Goal: Task Accomplishment & Management: Complete application form

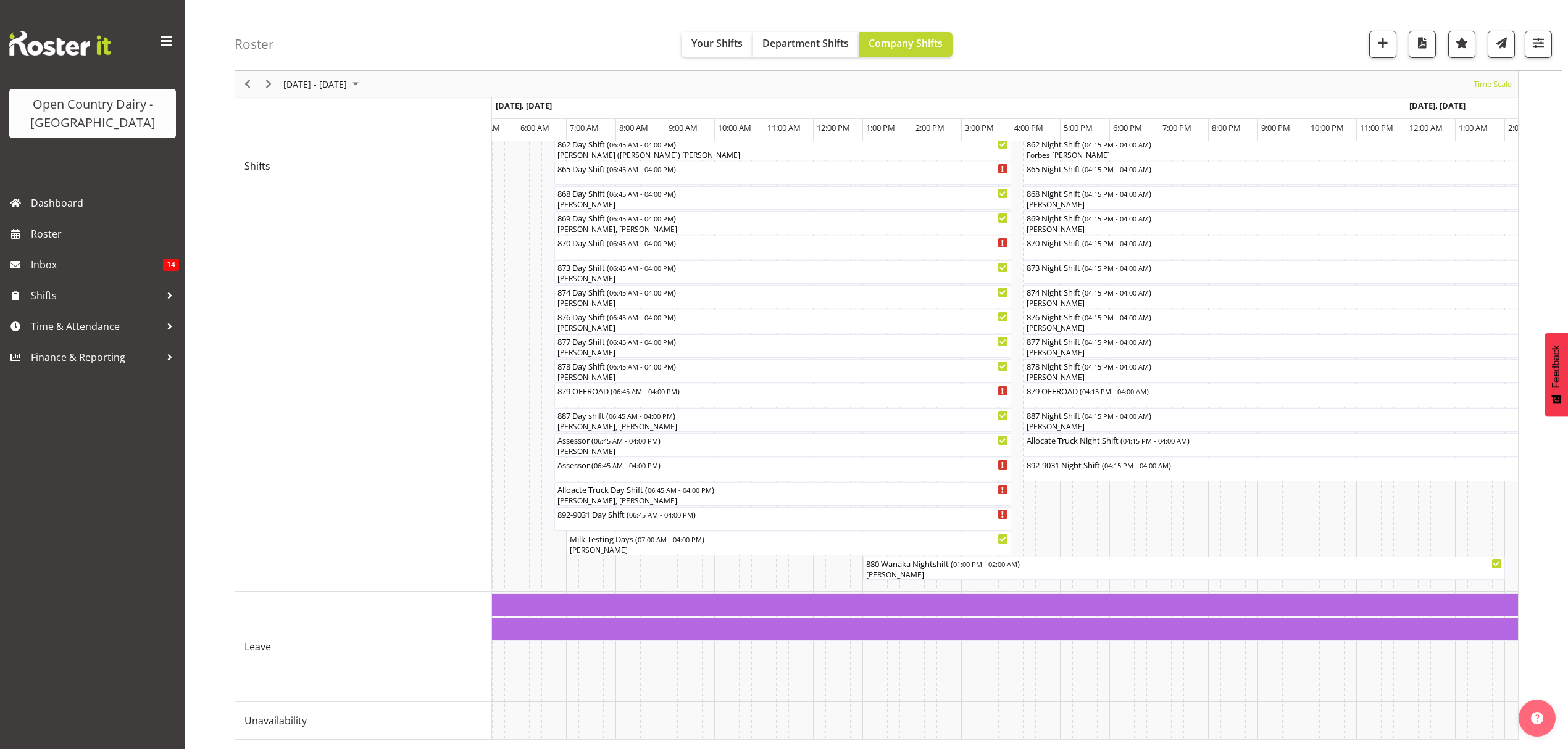
scroll to position [472, 0]
click at [1508, 724] on td "Timeline Week of September 2, 2025" at bounding box center [1511, 720] width 13 height 37
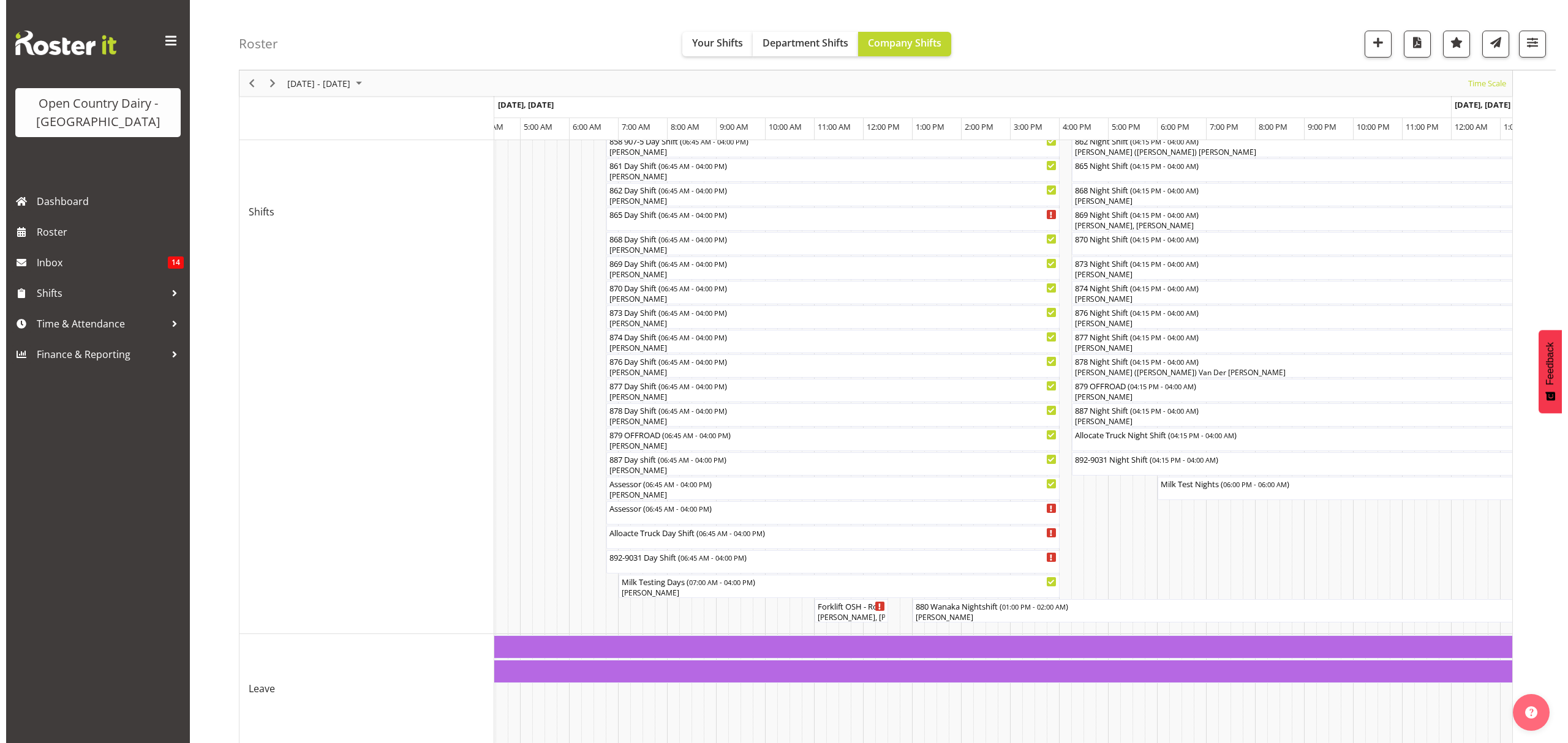
scroll to position [407, 0]
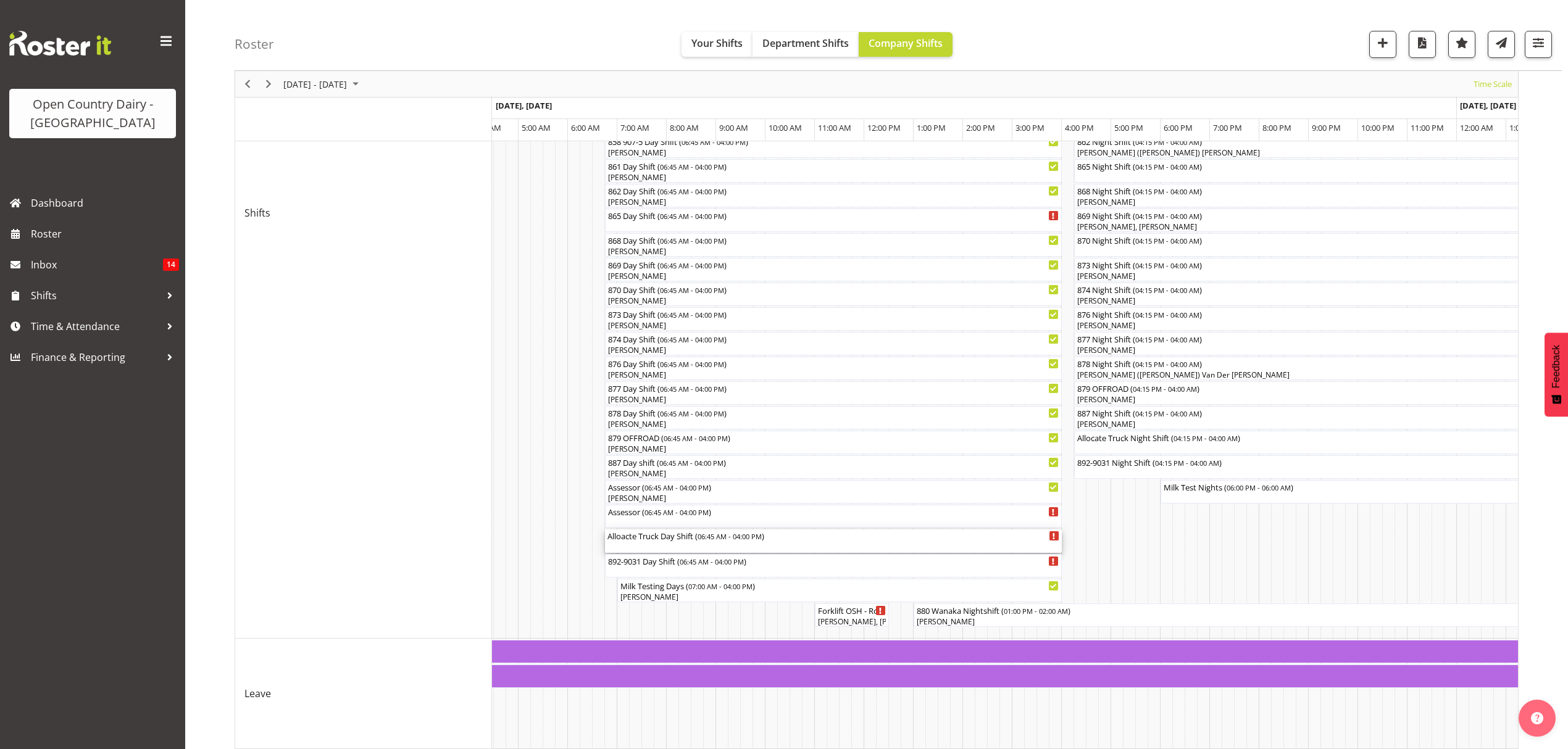
click at [669, 537] on div "Alloacte Truck Day Shift ( 06:45 AM - 04:00 PM )" at bounding box center [833, 535] width 452 height 13
click at [0, 0] on div at bounding box center [0, 0] width 0 height 0
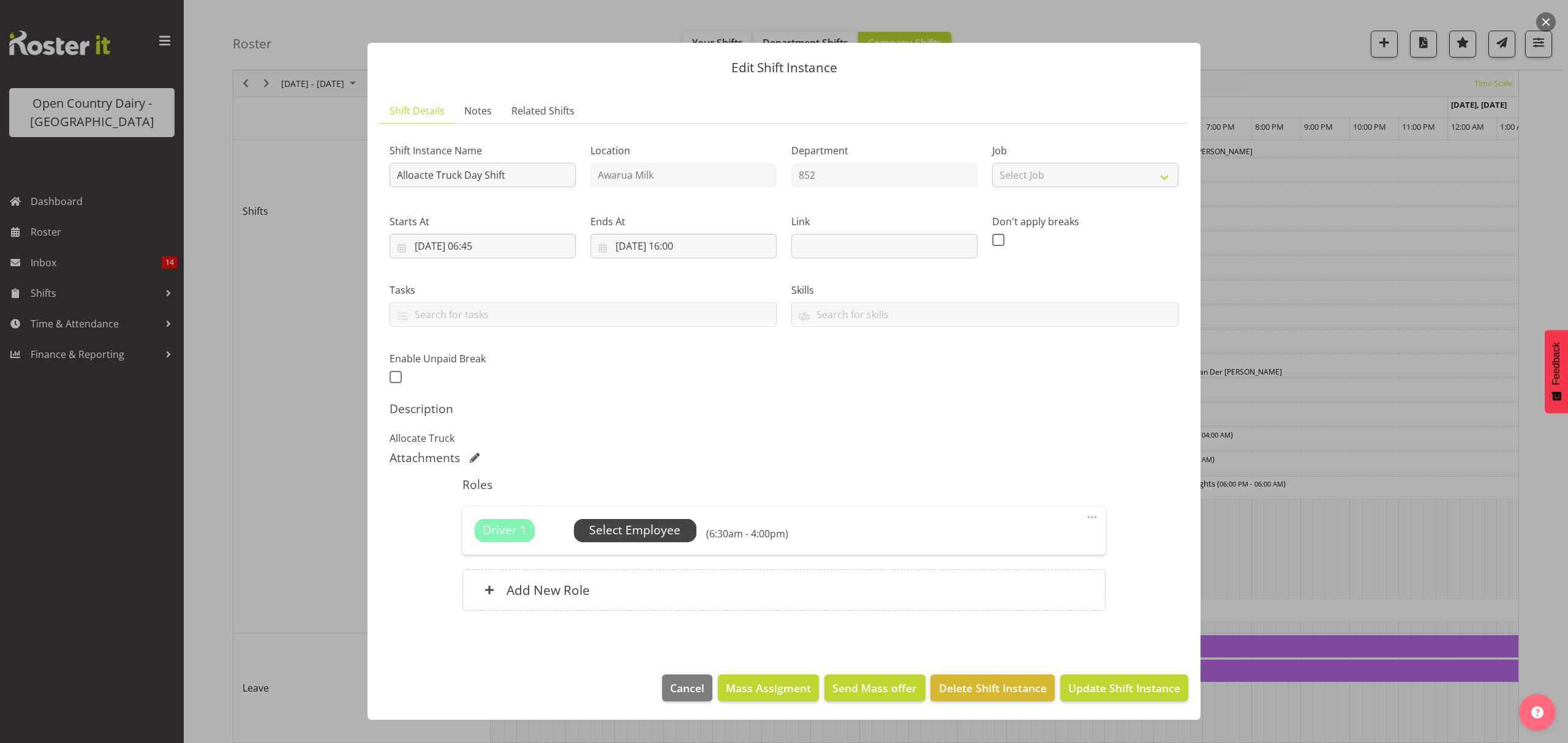
click at [659, 533] on span "Select Employee" at bounding box center [635, 530] width 91 height 18
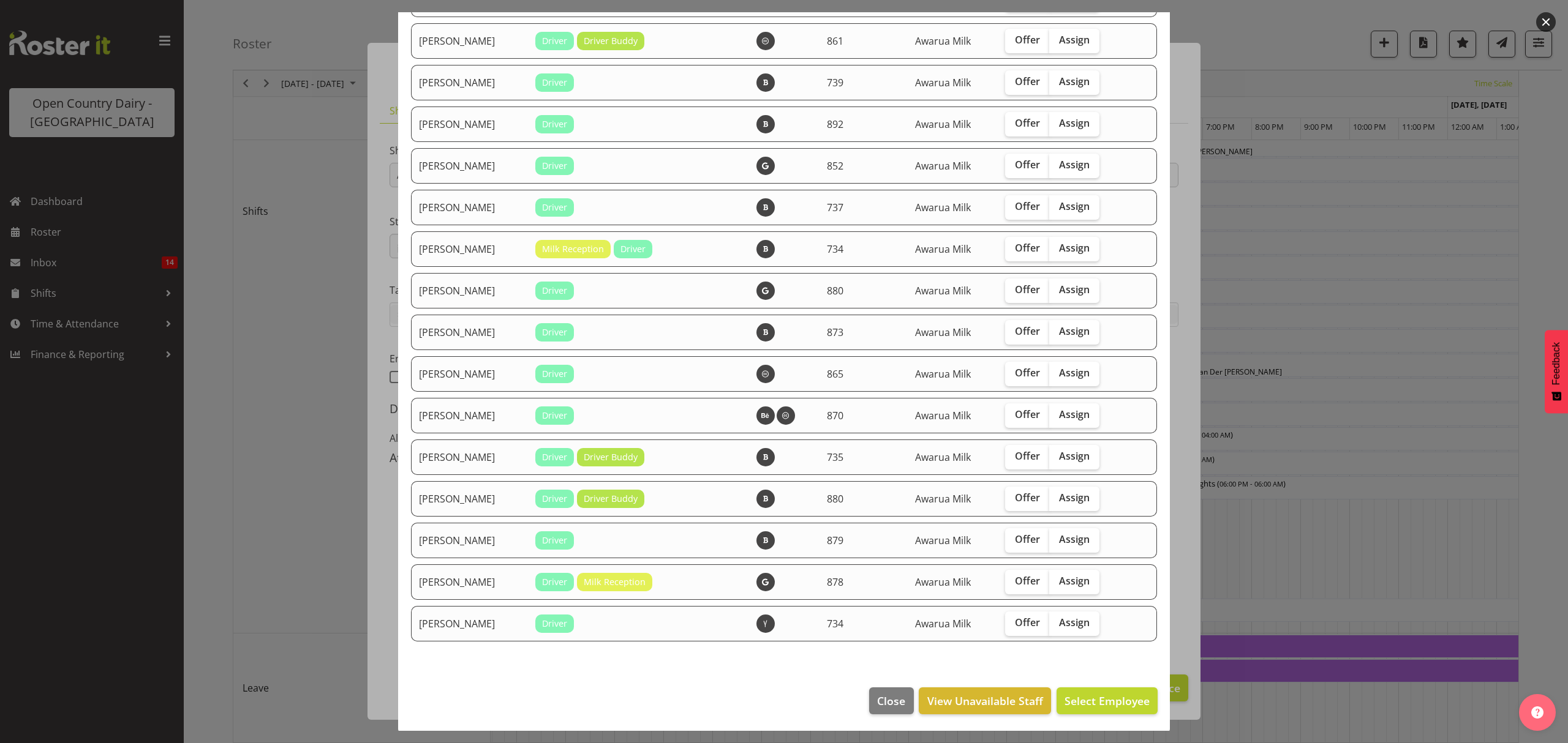
scroll to position [1114, 0]
click at [877, 696] on span "Close" at bounding box center [891, 700] width 28 height 16
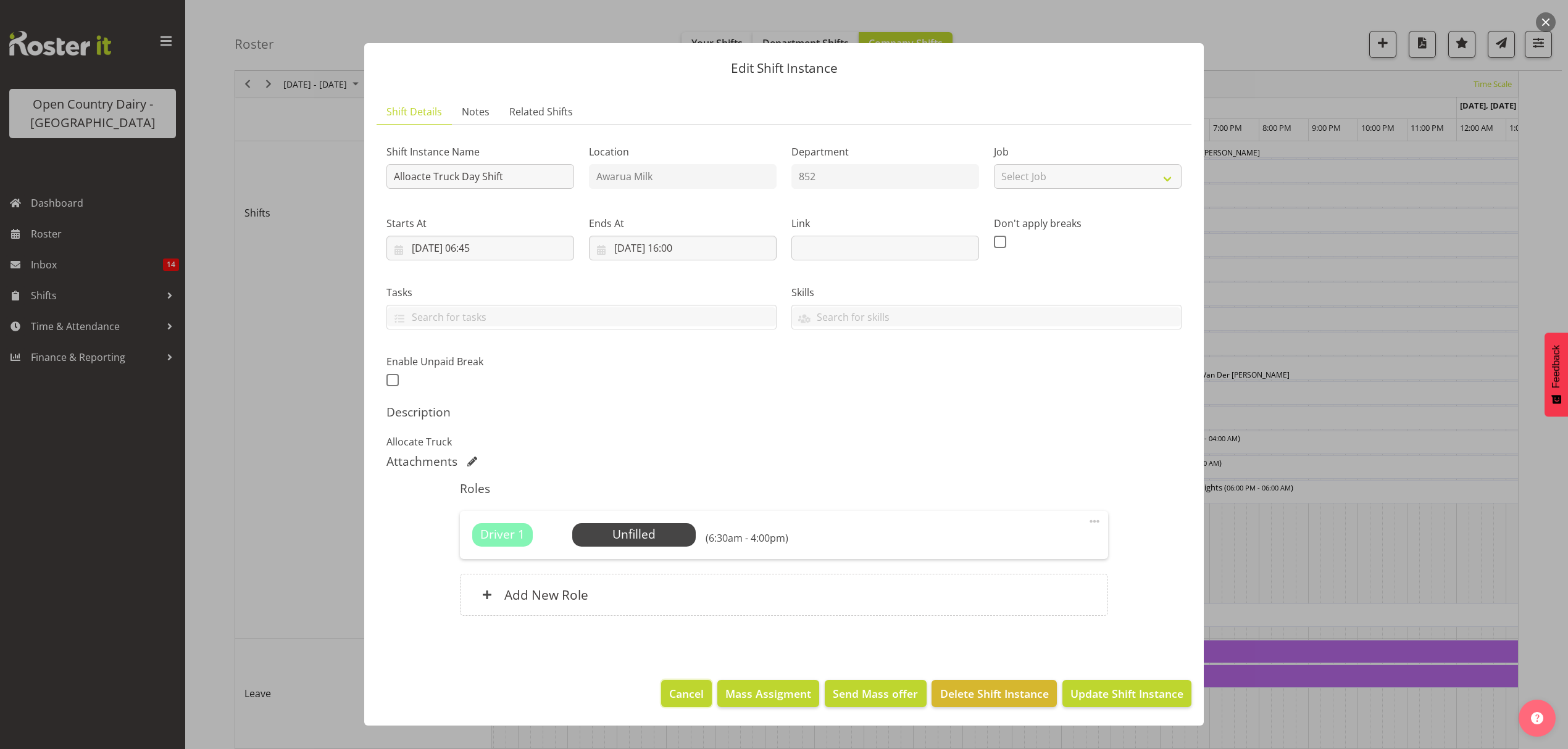
click at [706, 684] on button "Cancel" at bounding box center [686, 693] width 51 height 27
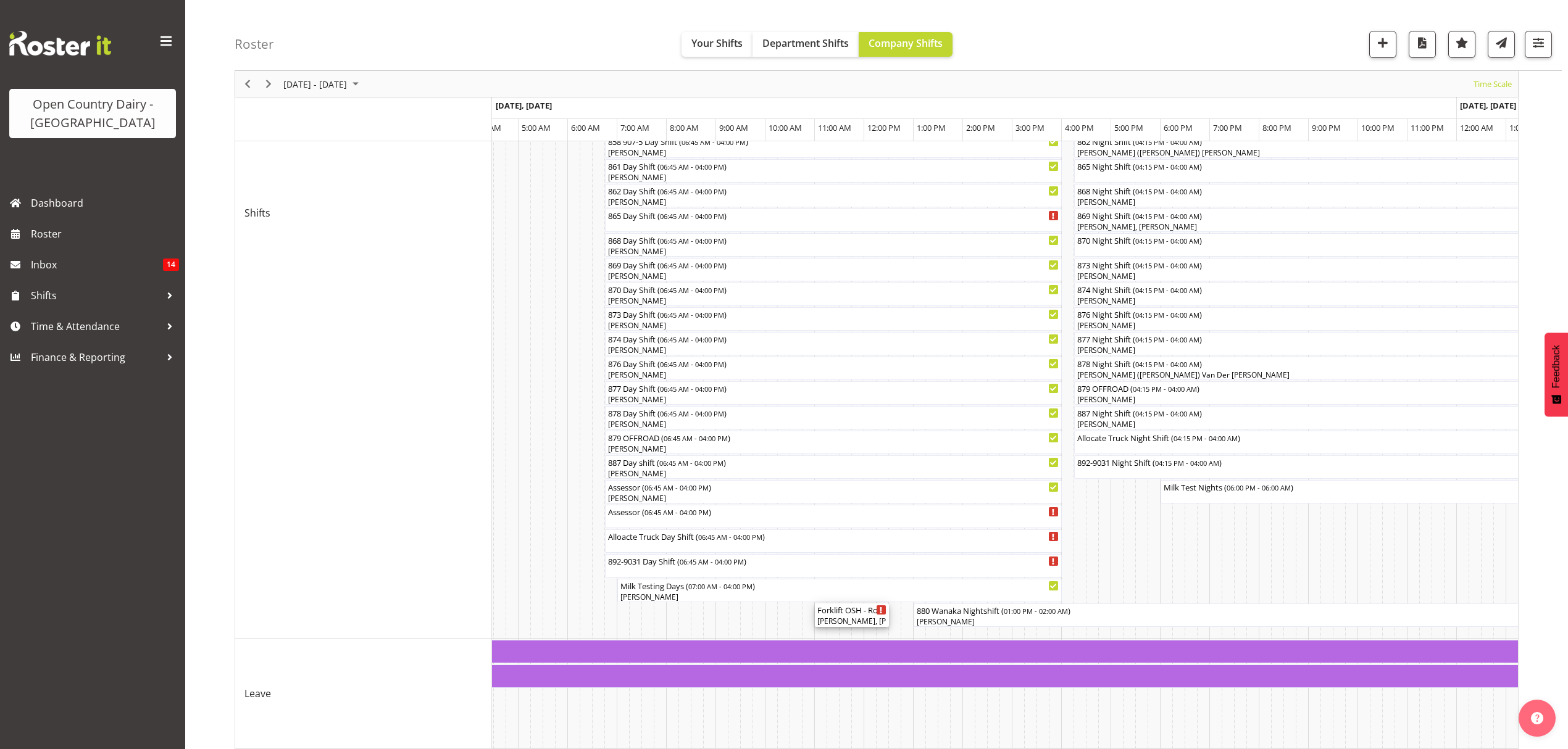
click at [852, 620] on div "[PERSON_NAME], [PERSON_NAME], [PERSON_NAME], [PERSON_NAME]" at bounding box center [852, 621] width 69 height 11
click at [0, 0] on div at bounding box center [0, 0] width 0 height 0
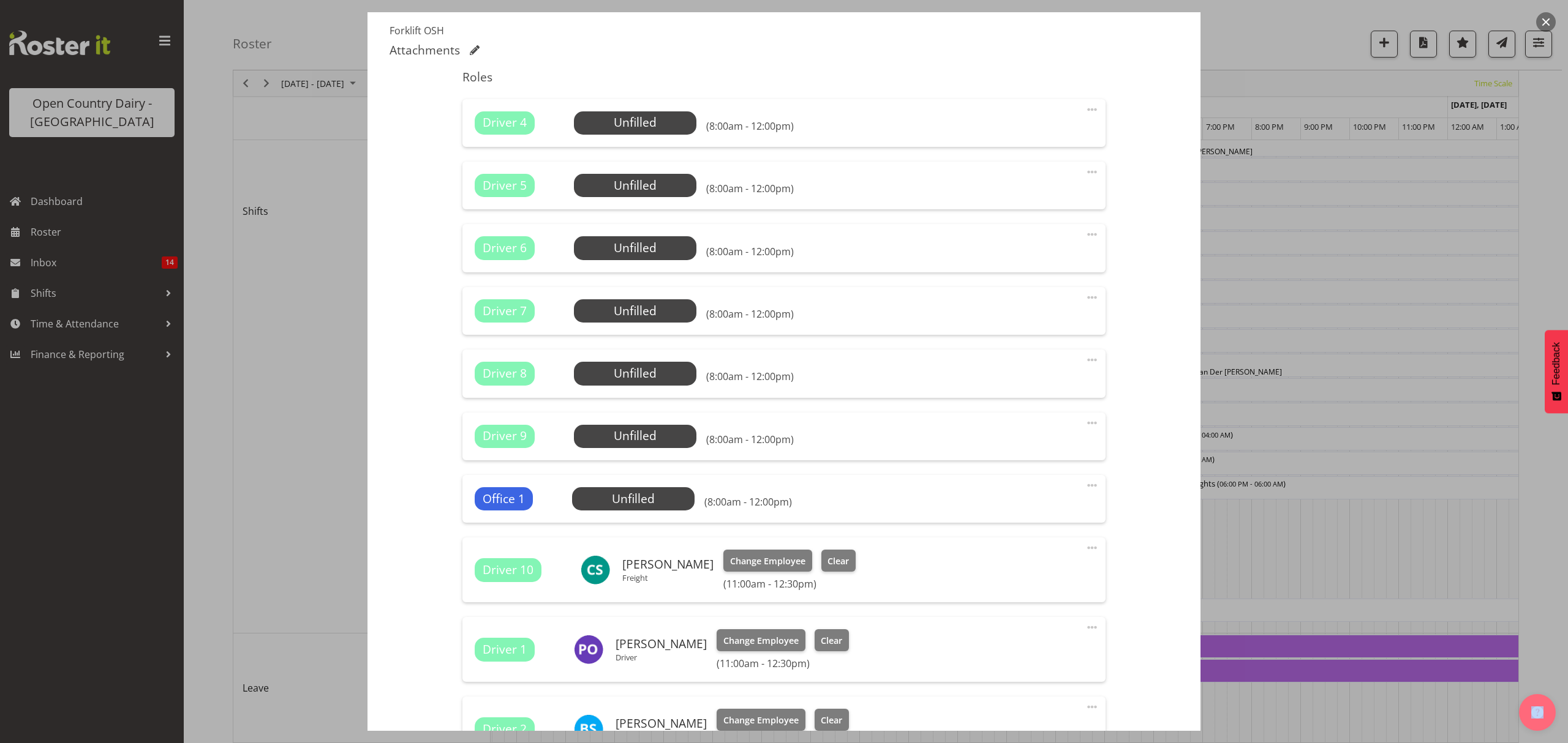
scroll to position [685, 0]
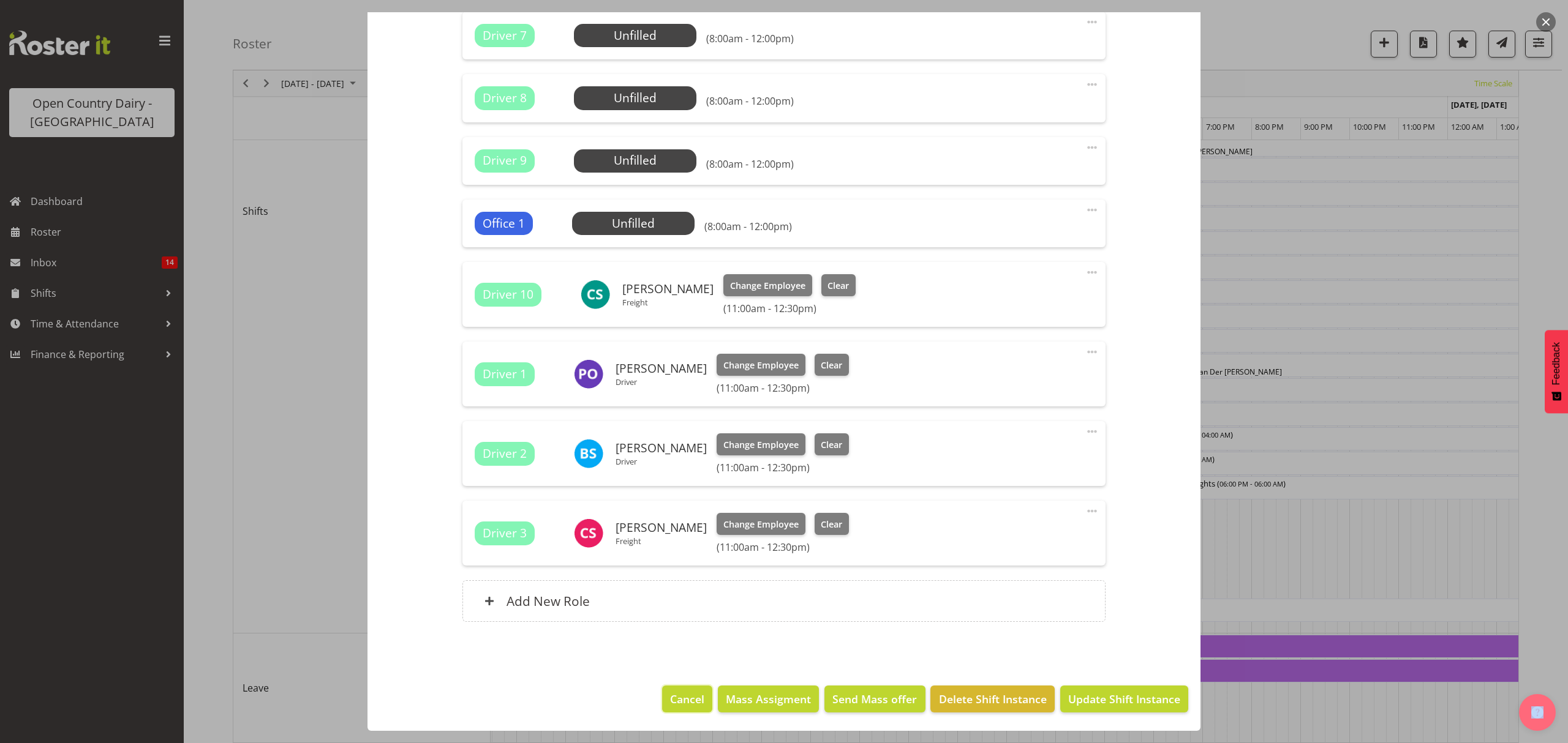
click at [676, 701] on span "Cancel" at bounding box center [687, 699] width 34 height 16
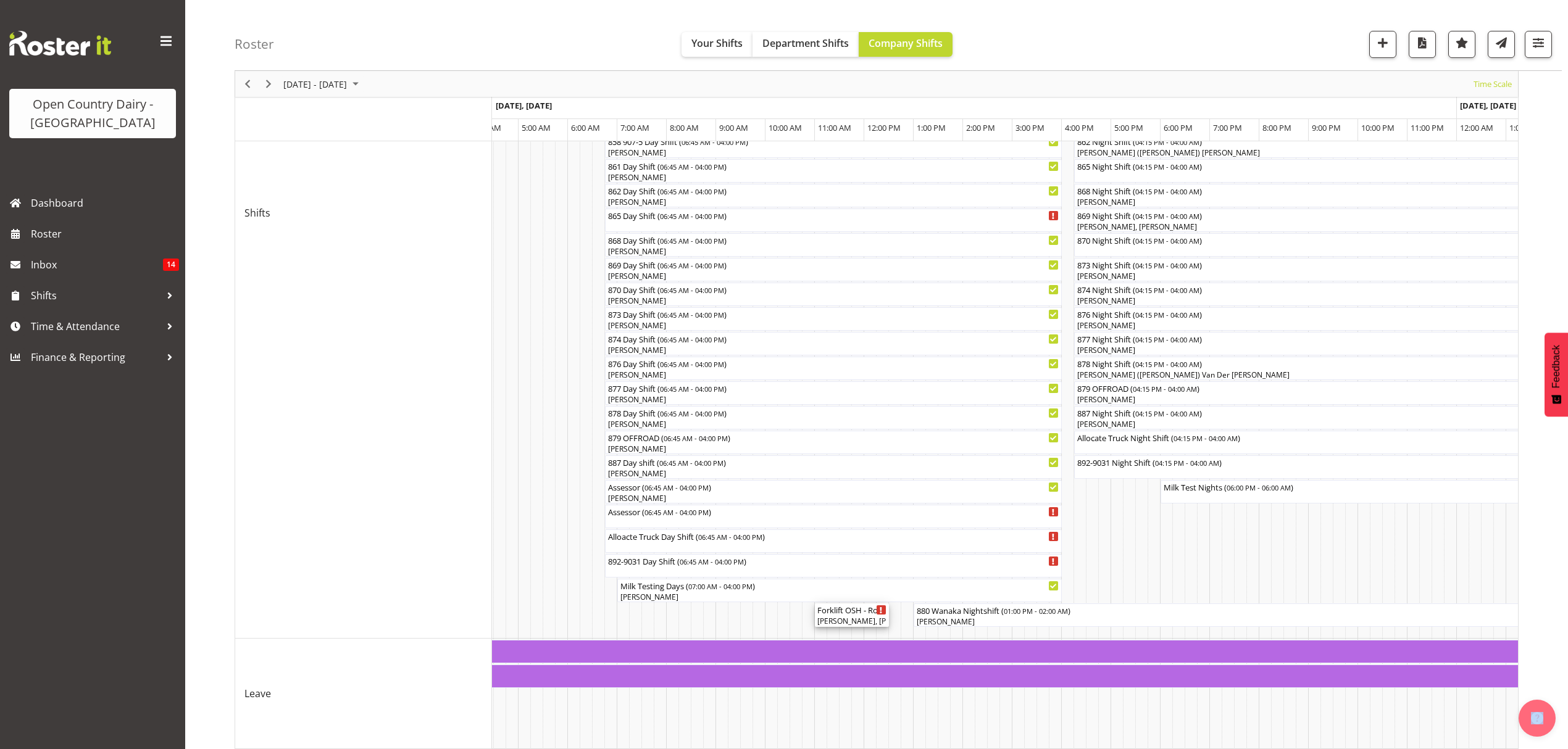
click at [847, 622] on div "[PERSON_NAME], [PERSON_NAME], [PERSON_NAME], [PERSON_NAME]" at bounding box center [852, 621] width 69 height 11
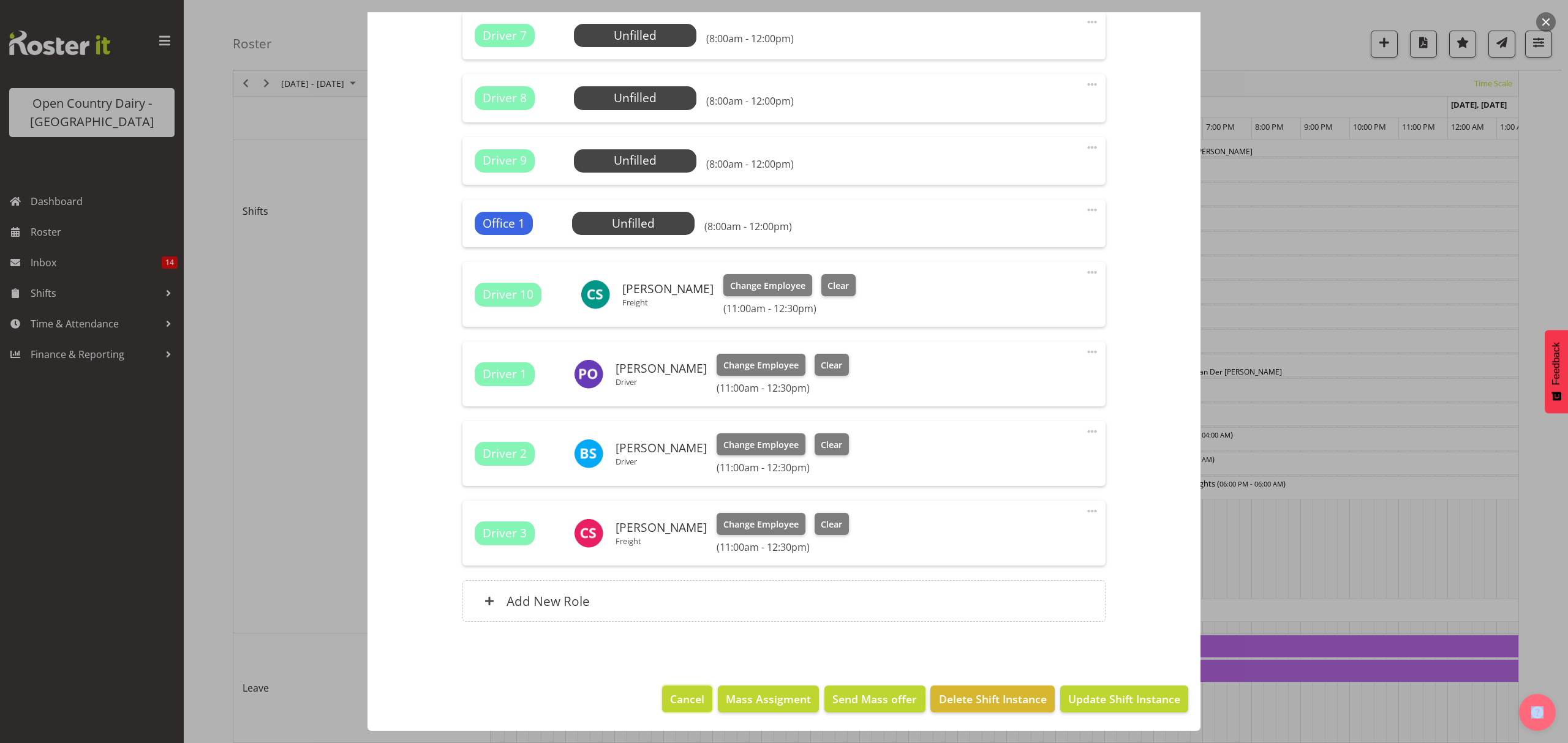
click at [677, 694] on span "Cancel" at bounding box center [687, 699] width 34 height 16
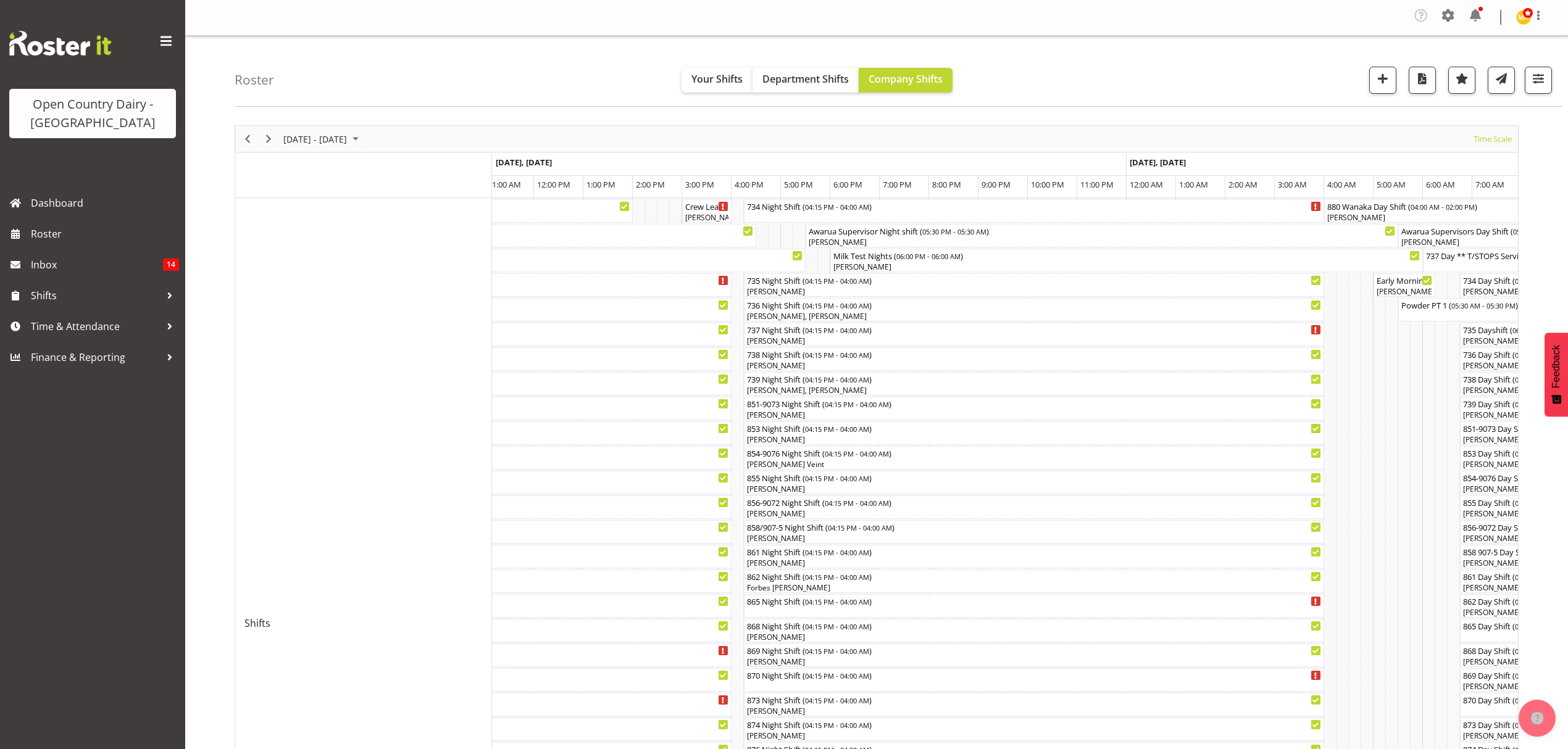
scroll to position [0, 0]
click at [82, 322] on span "Time & Attendance" at bounding box center [96, 326] width 130 height 18
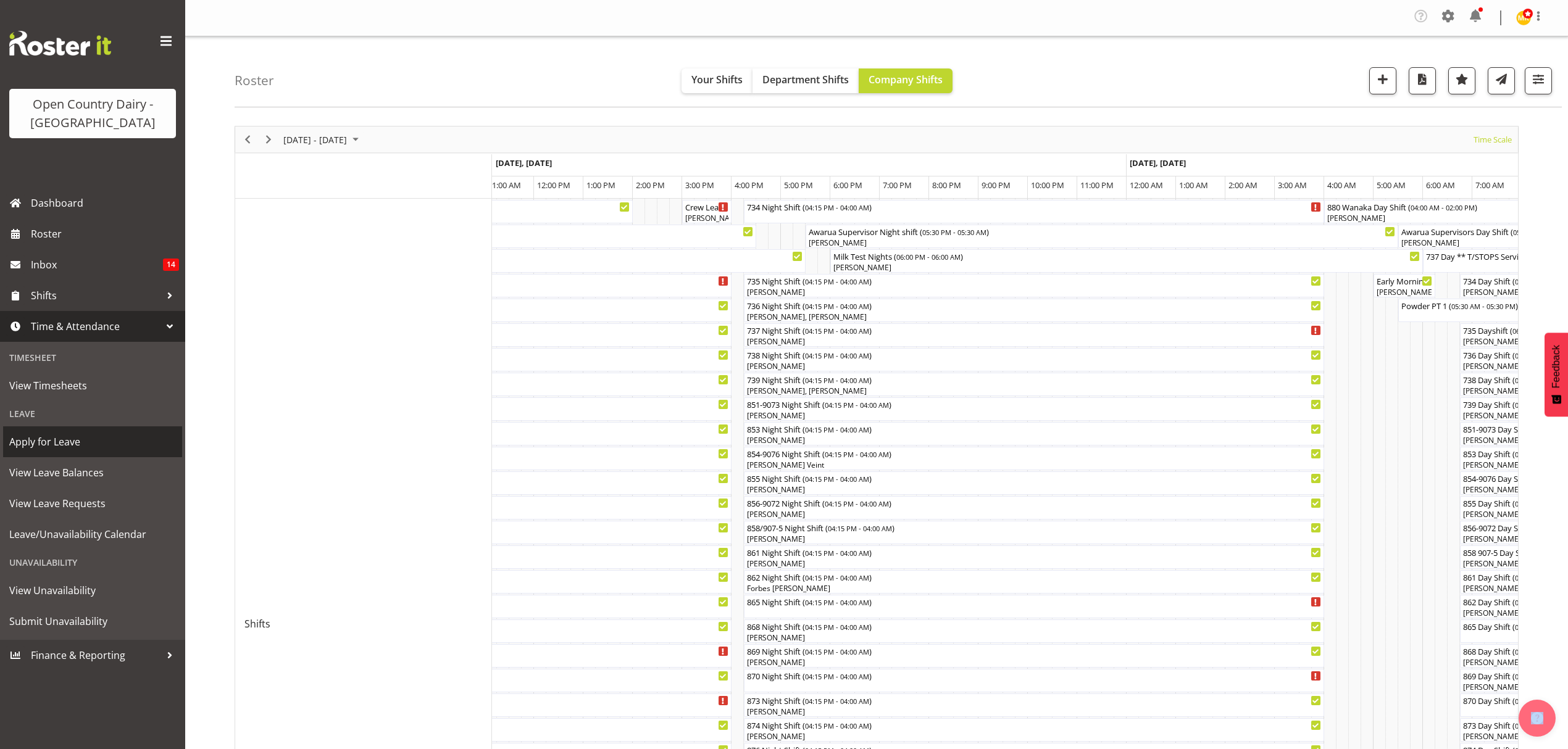
click at [80, 439] on span "Apply for Leave" at bounding box center [93, 441] width 166 height 18
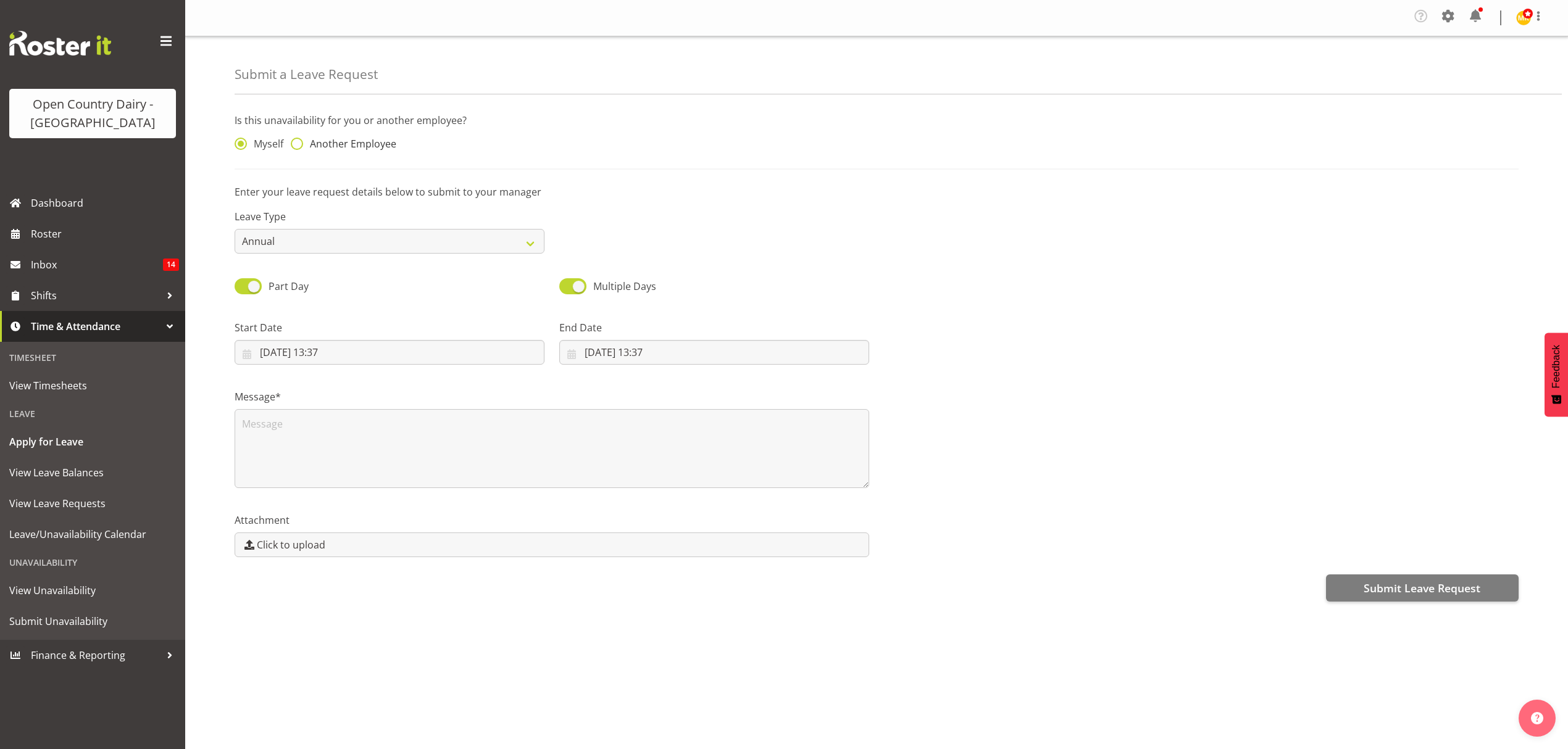
click at [297, 149] on span at bounding box center [297, 143] width 13 height 13
click at [297, 148] on input "Another Employee" at bounding box center [294, 143] width 8 height 8
radio input "true"
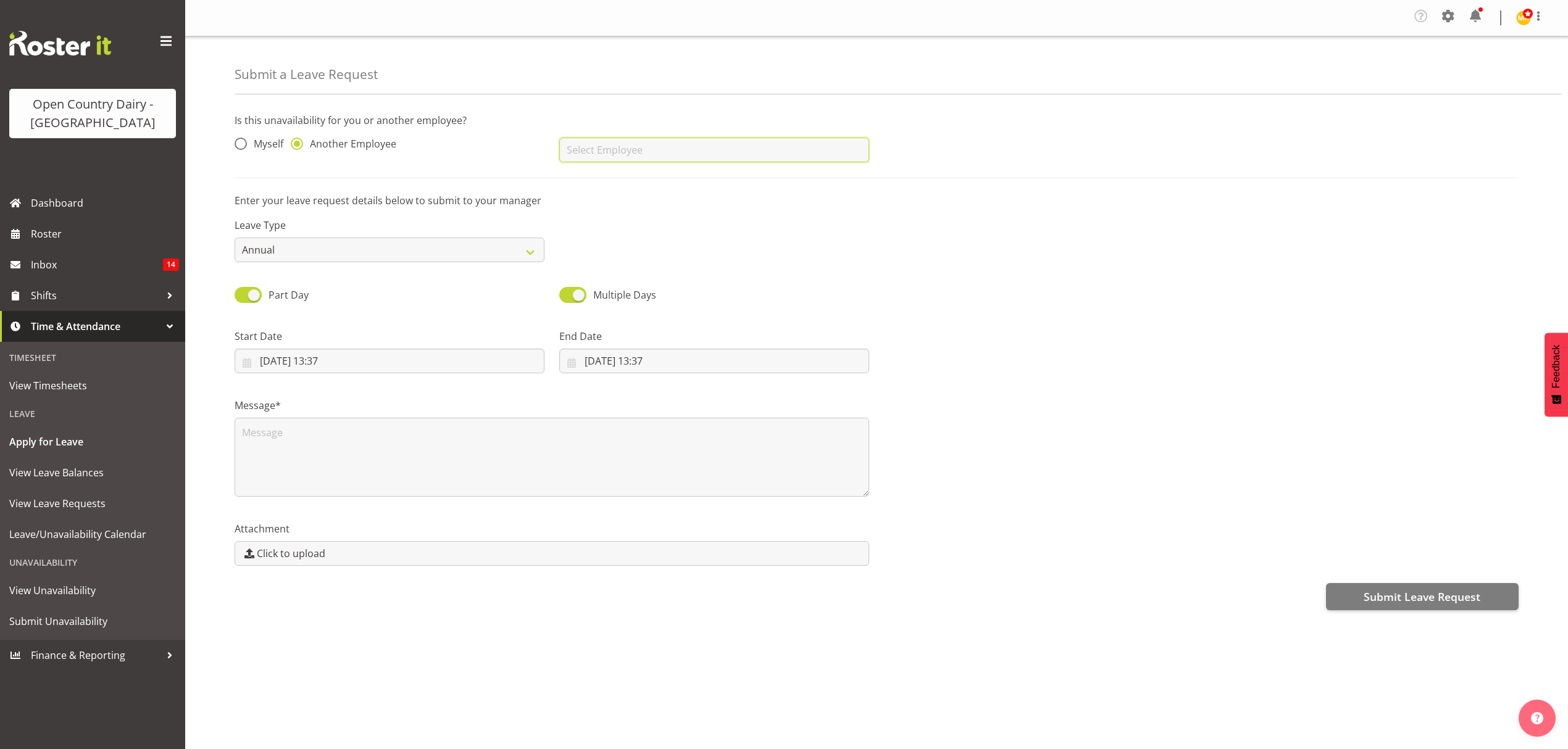
click at [682, 156] on input "text" at bounding box center [714, 150] width 310 height 25
click at [682, 232] on link "[PERSON_NAME]" at bounding box center [714, 225] width 310 height 22
type input "[PERSON_NAME]"
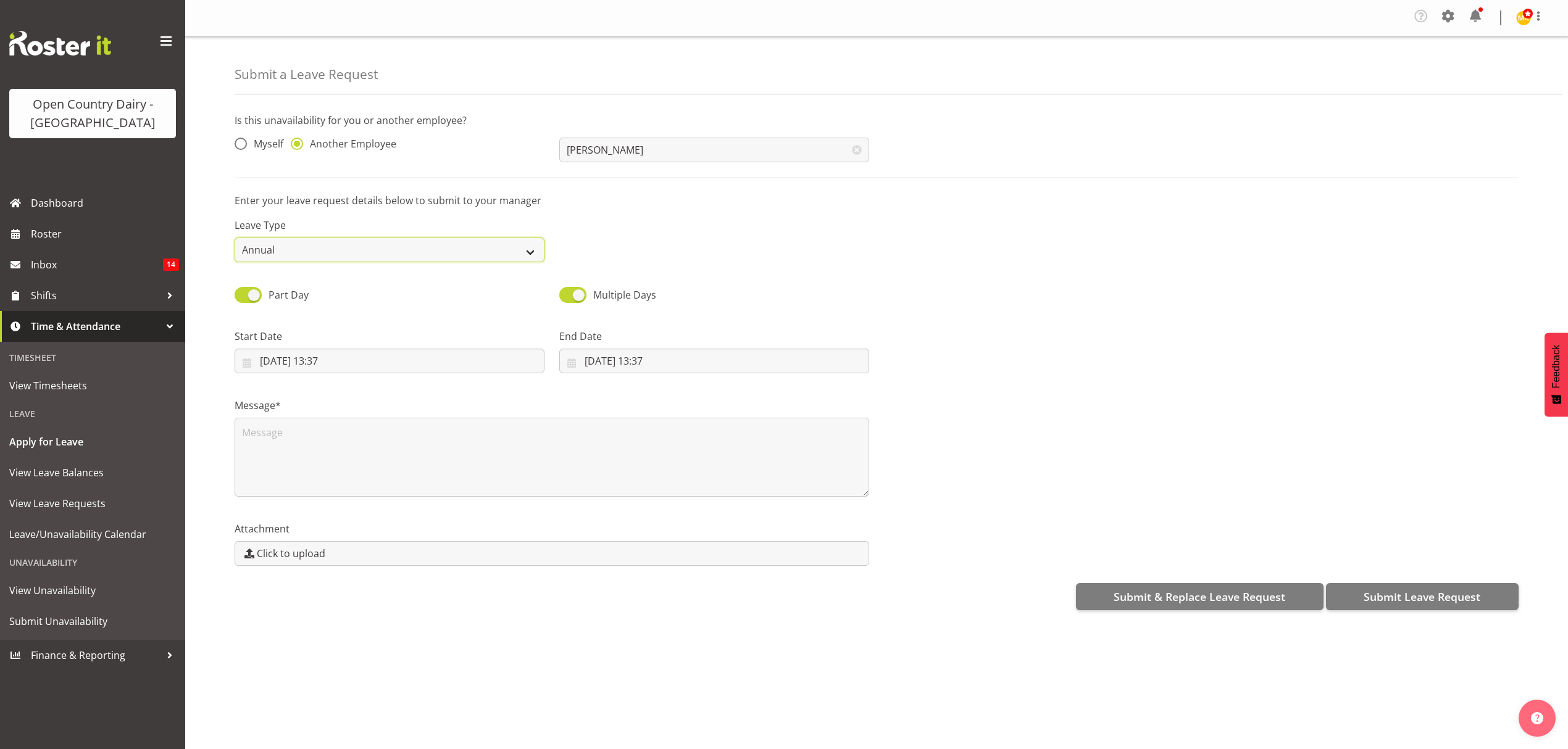
click at [388, 244] on select "Annual Sick Leave Without Pay Bereavement Domestic Violence Parental Jury Servi…" at bounding box center [389, 250] width 310 height 25
select select "Sick"
click at [235, 238] on select "Annual Sick Leave Without Pay Bereavement Domestic Violence Parental Jury Servi…" at bounding box center [389, 250] width 310 height 25
click at [376, 366] on input "03/09/2025, 13:37" at bounding box center [389, 361] width 310 height 25
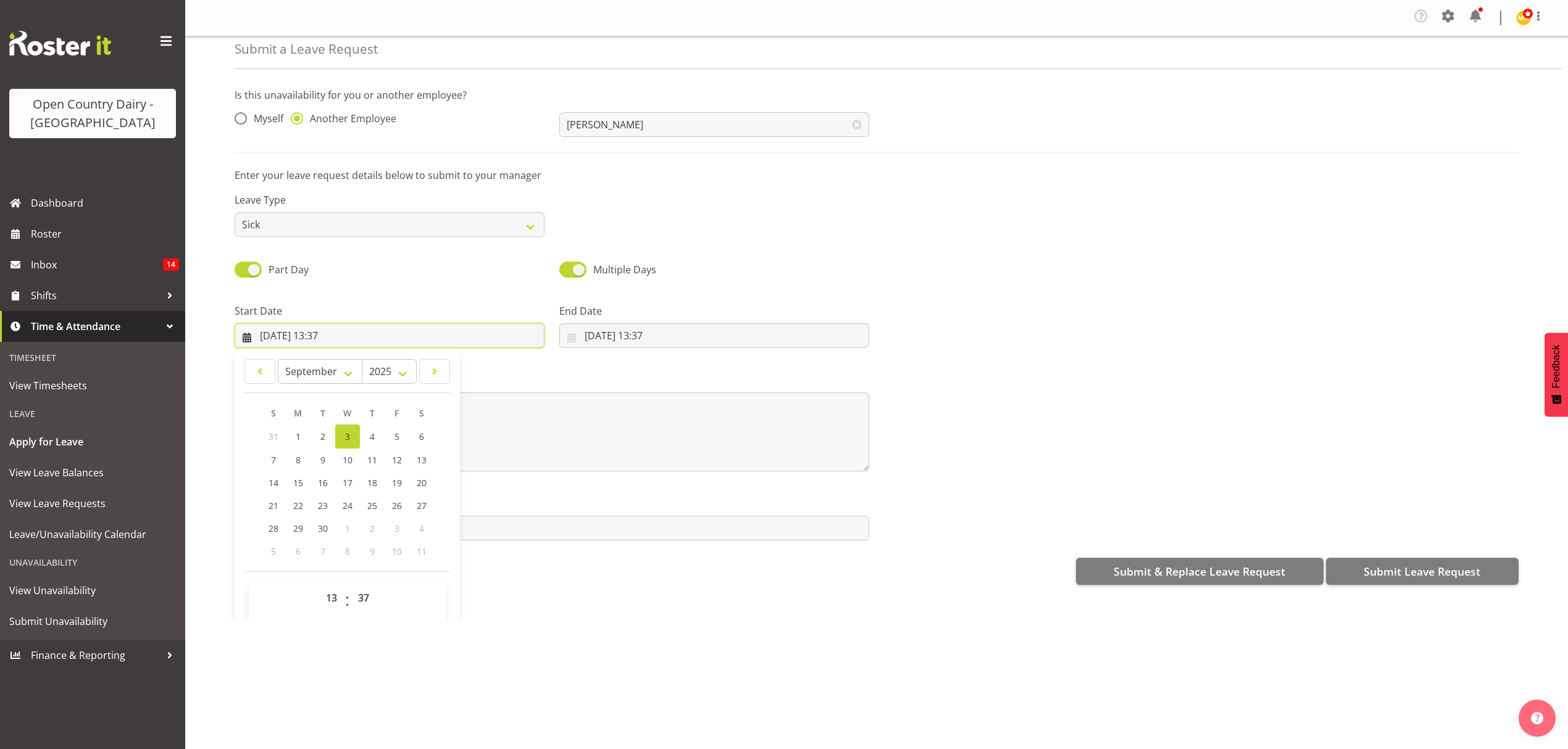
scroll to position [36, 0]
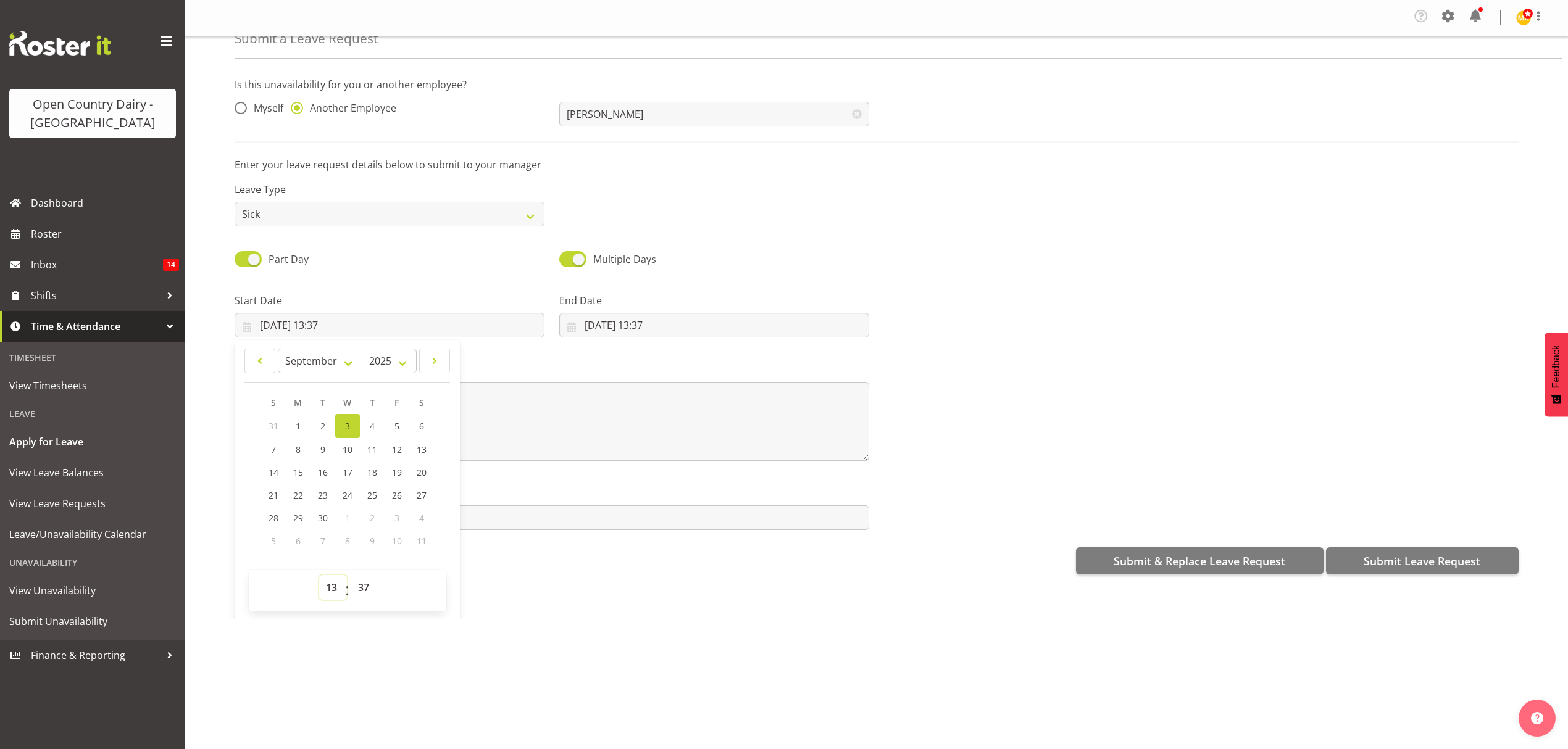
click at [332, 587] on select "00 01 02 03 04 05 06 07 08 09 10 11 12 13 14 15 16 17 18 19 20 21 22 23" at bounding box center [333, 588] width 28 height 25
select select "16"
click at [319, 577] on select "00 01 02 03 04 05 06 07 08 09 10 11 12 13 14 15 16 17 18 19 20 21 22 23" at bounding box center [333, 588] width 28 height 25
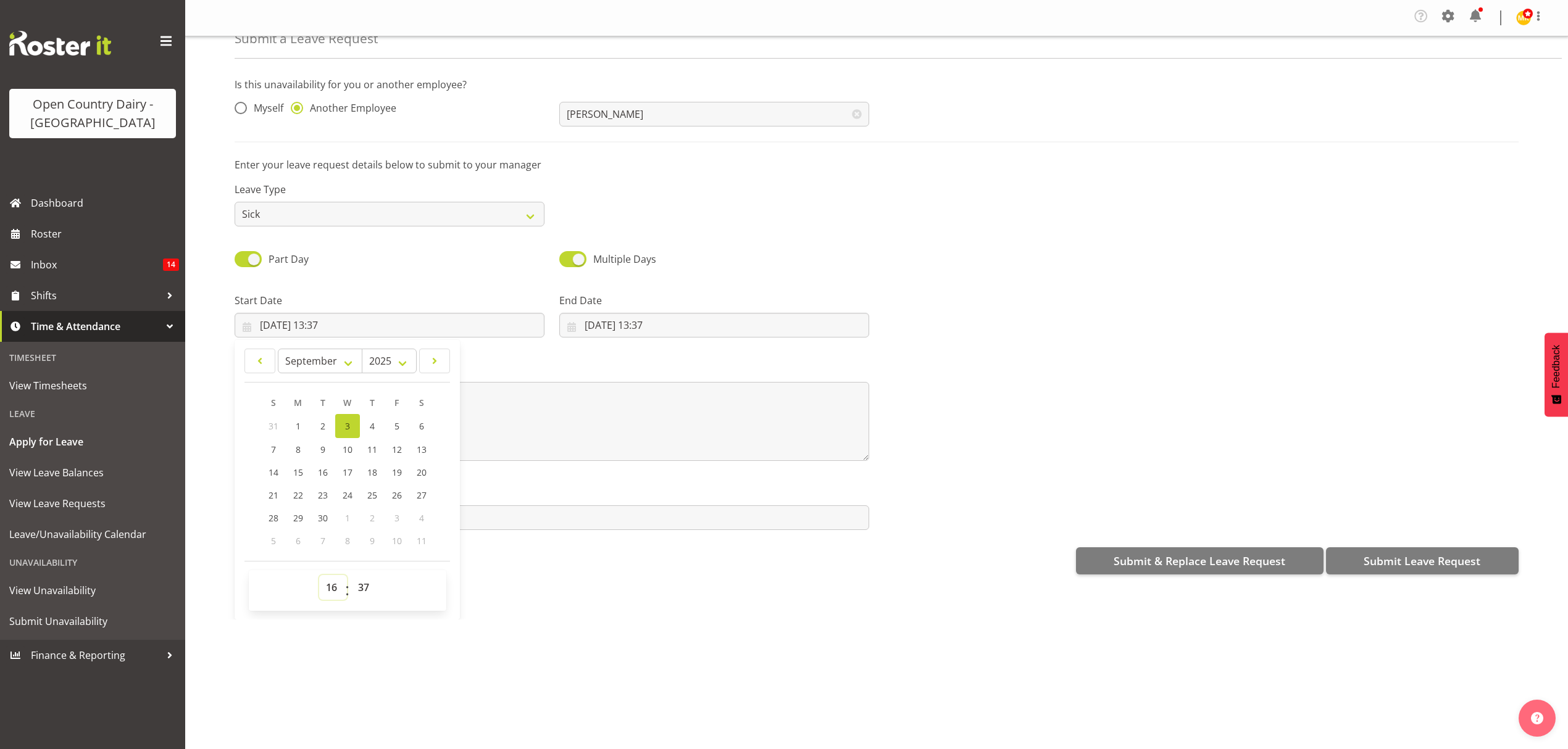
type input "03/09/2025, 16:37"
click at [361, 583] on select "00 01 02 03 04 05 06 07 08 09 10 11 12 13 14 15 16 17 18 19 20 21 22 23 24 25 2…" at bounding box center [365, 588] width 28 height 25
select select "0"
click at [351, 577] on select "00 01 02 03 04 05 06 07 08 09 10 11 12 13 14 15 16 17 18 19 20 21 22 23 24 25 2…" at bounding box center [365, 588] width 28 height 25
type input "03/09/2025, 16:00"
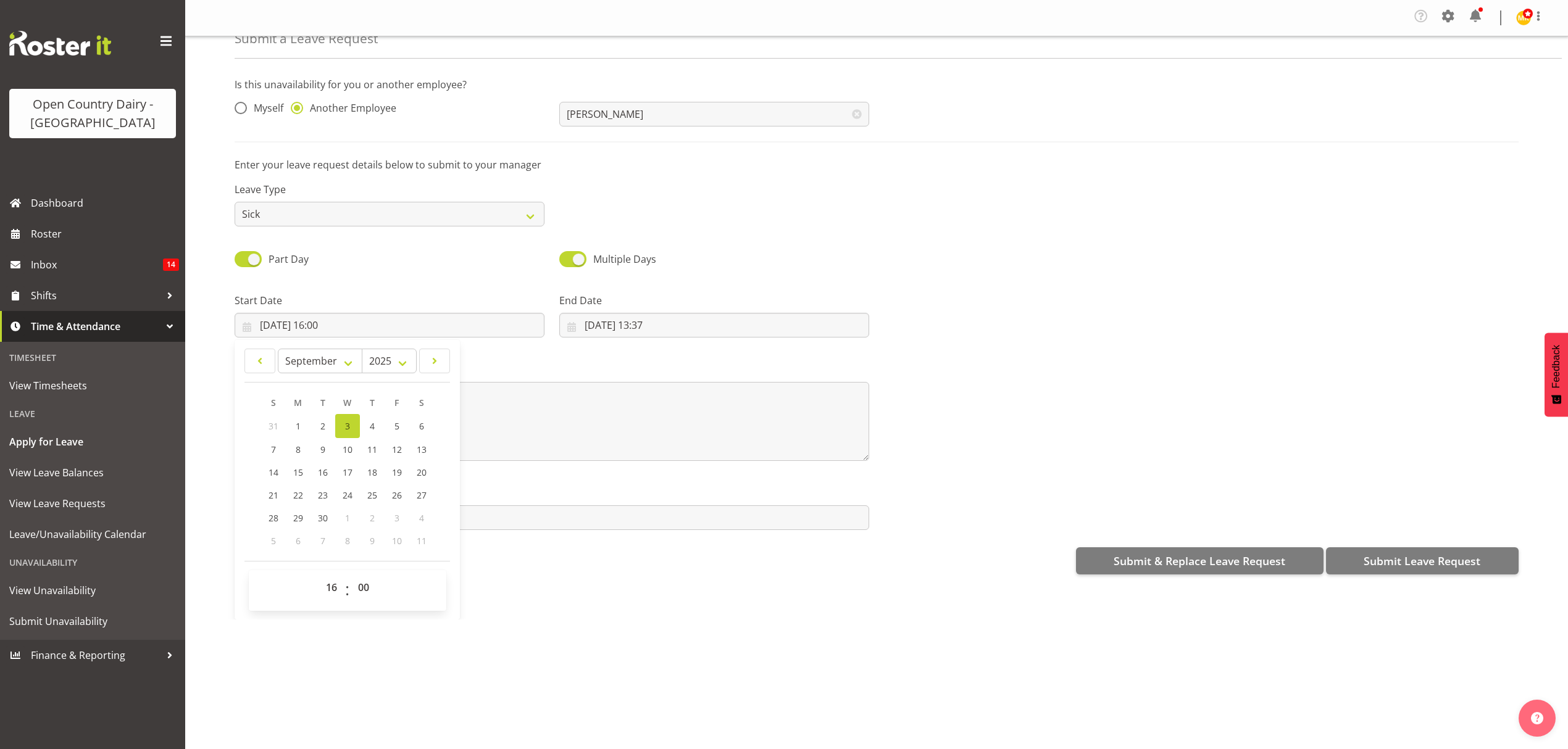
click at [361, 181] on div "Leave Type Annual Sick Leave Without Pay Bereavement Domestic Violence Parental…" at bounding box center [389, 199] width 325 height 69
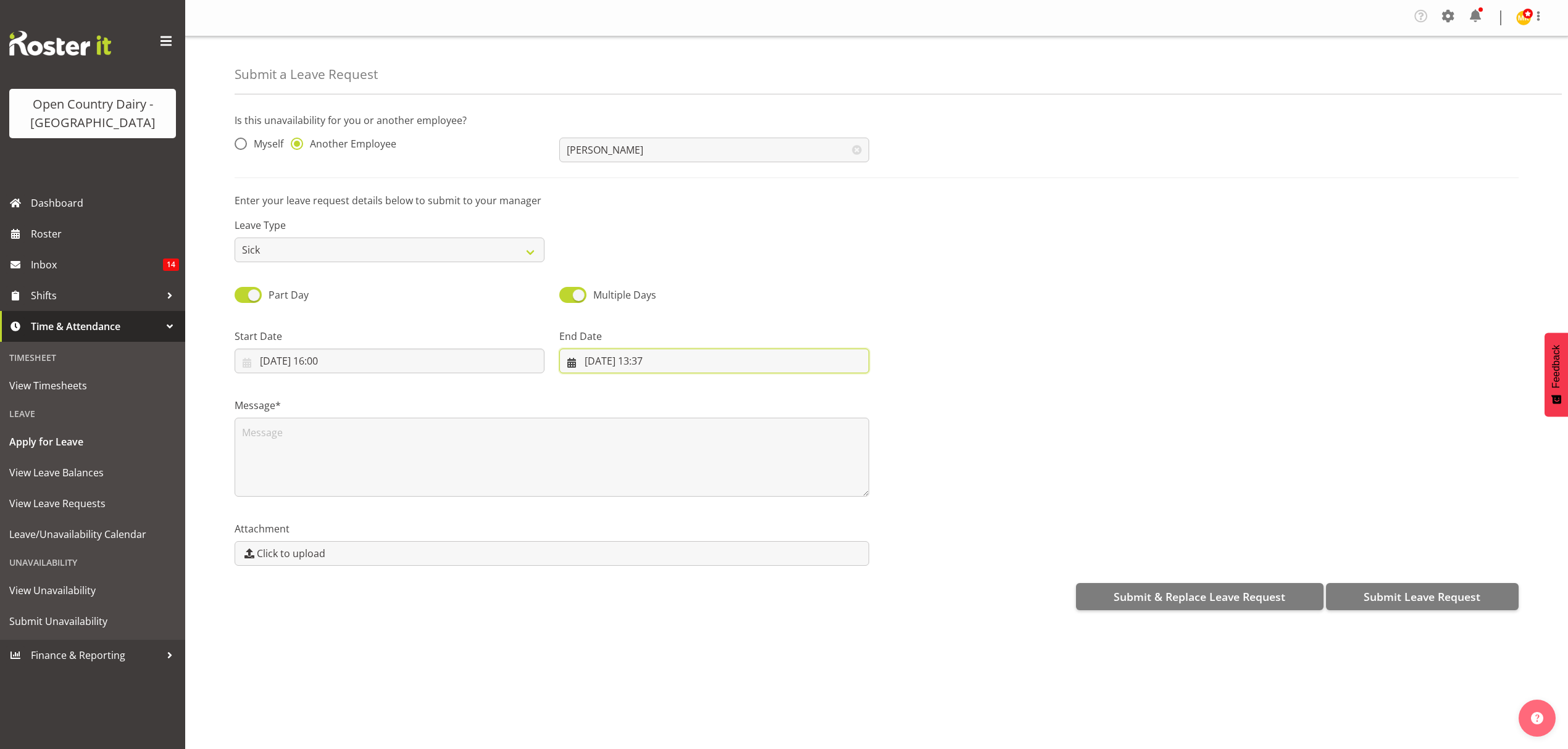
click at [724, 361] on input "03/09/2025, 13:37" at bounding box center [714, 361] width 310 height 25
click at [694, 457] on span "4" at bounding box center [696, 462] width 5 height 12
type input "04/09/2025, 13:37"
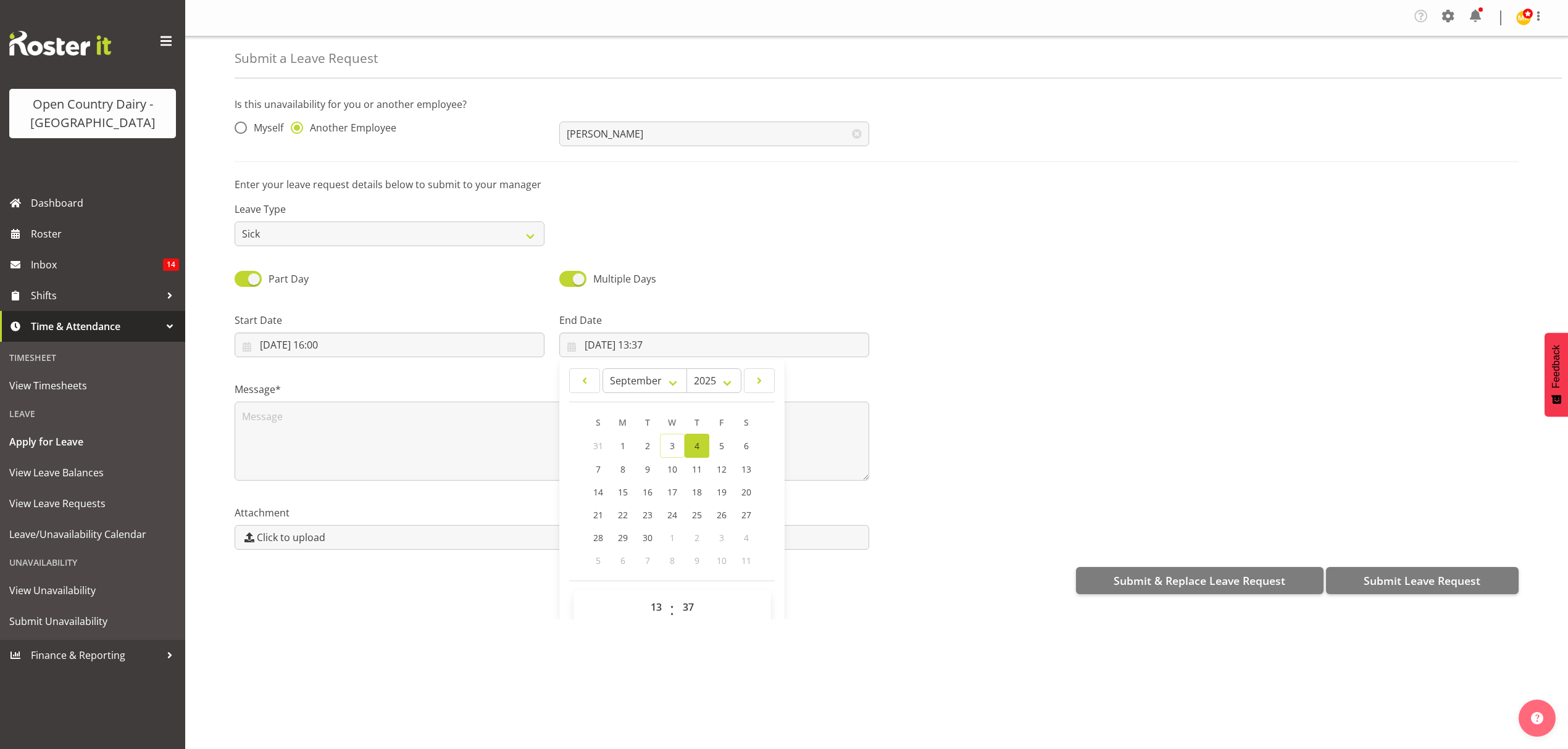
scroll to position [36, 0]
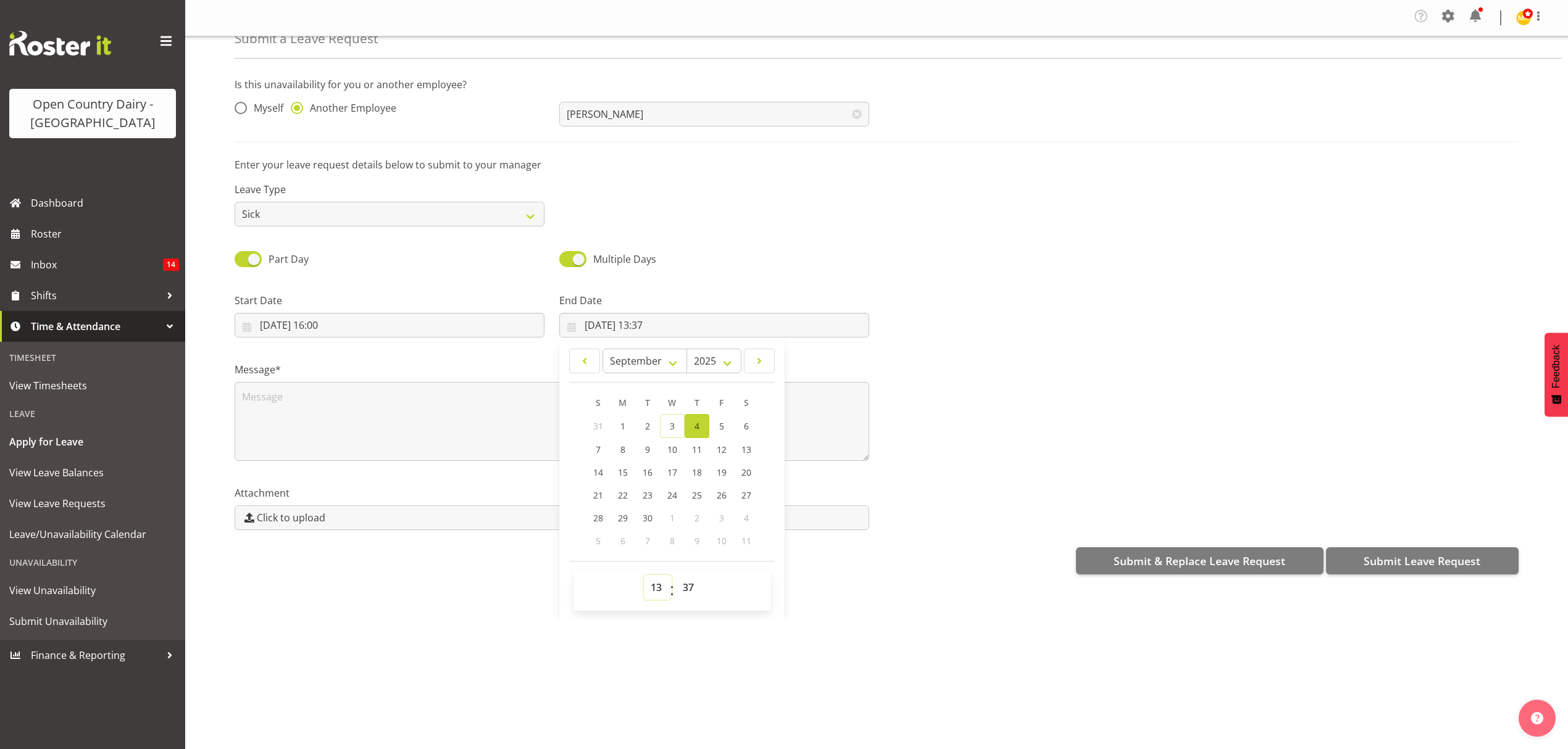
click at [655, 588] on select "00 01 02 03 04 05 06 07 08 09 10 11 12 13 14 15 16 17 18 19 20 21 22 23" at bounding box center [658, 588] width 28 height 25
select select "6"
click at [644, 577] on select "00 01 02 03 04 05 06 07 08 09 10 11 12 13 14 15 16 17 18 19 20 21 22 23" at bounding box center [658, 588] width 28 height 25
type input "04/09/2025, 06:37"
click at [687, 587] on select "00 01 02 03 04 05 06 07 08 09 10 11 12 13 14 15 16 17 18 19 20 21 22 23 24 25 2…" at bounding box center [690, 588] width 28 height 25
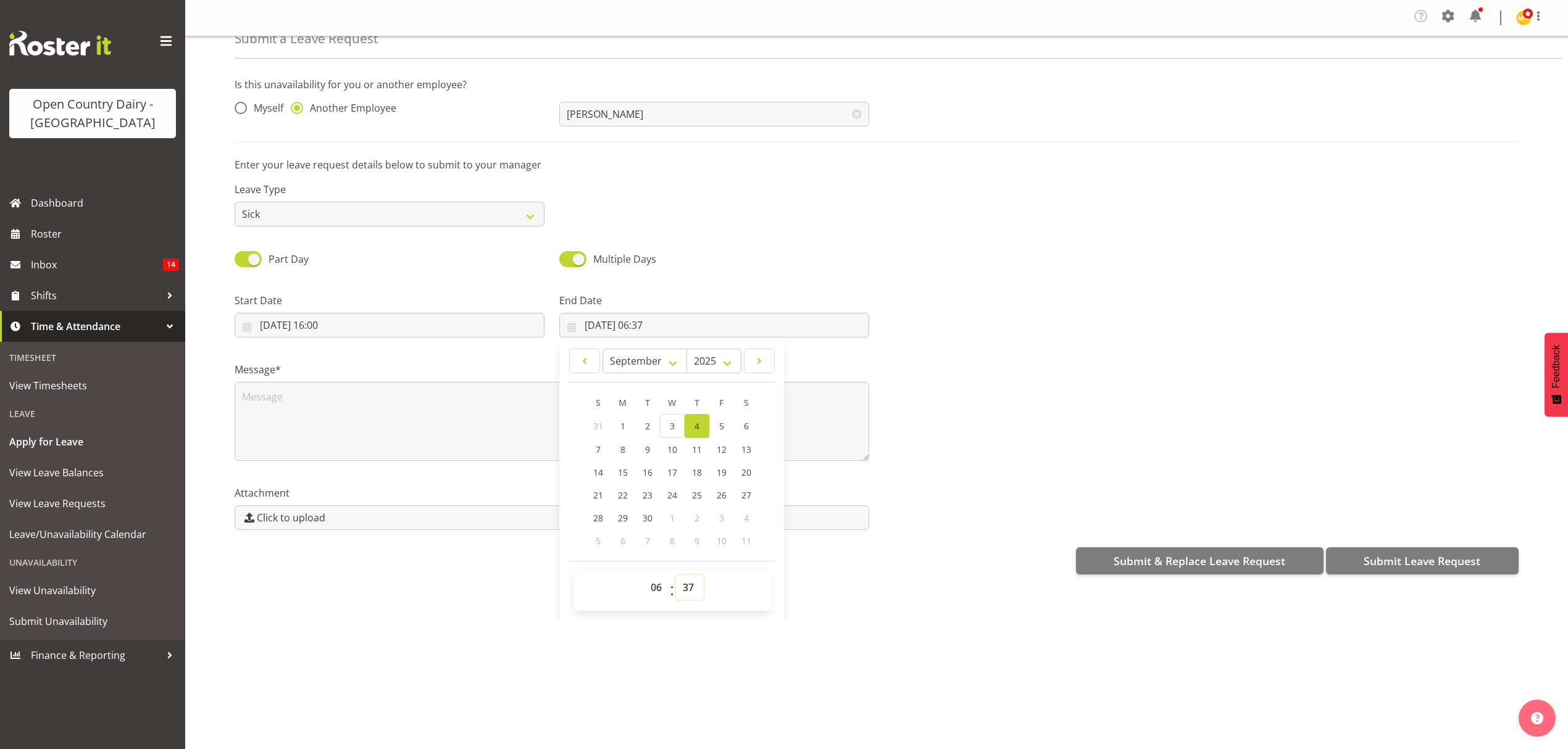
select select "0"
click at [676, 577] on select "00 01 02 03 04 05 06 07 08 09 10 11 12 13 14 15 16 17 18 19 20 21 22 23 24 25 2…" at bounding box center [690, 588] width 28 height 25
type input "04/09/2025, 06:00"
click at [798, 420] on textarea at bounding box center [552, 421] width 635 height 79
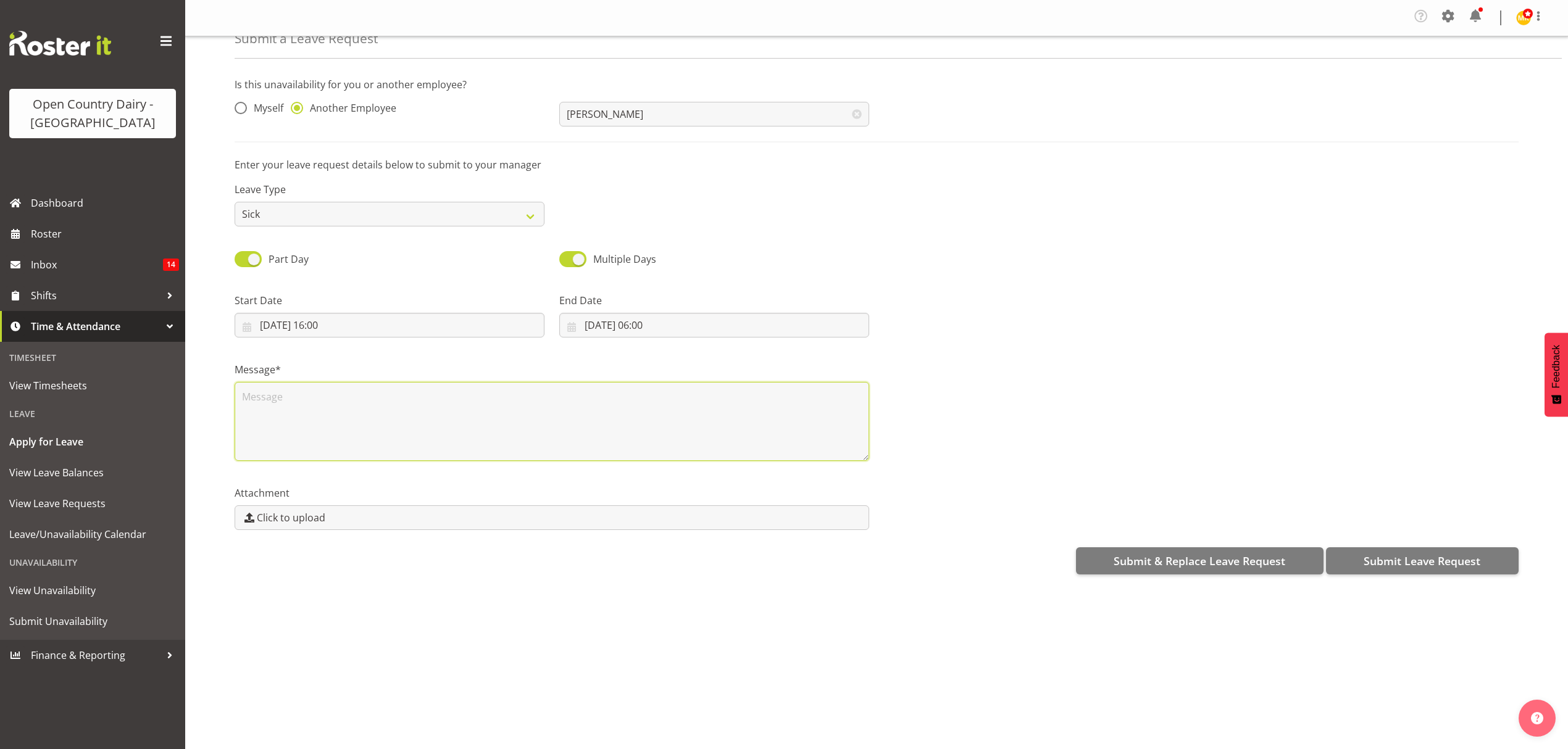
scroll to position [0, 0]
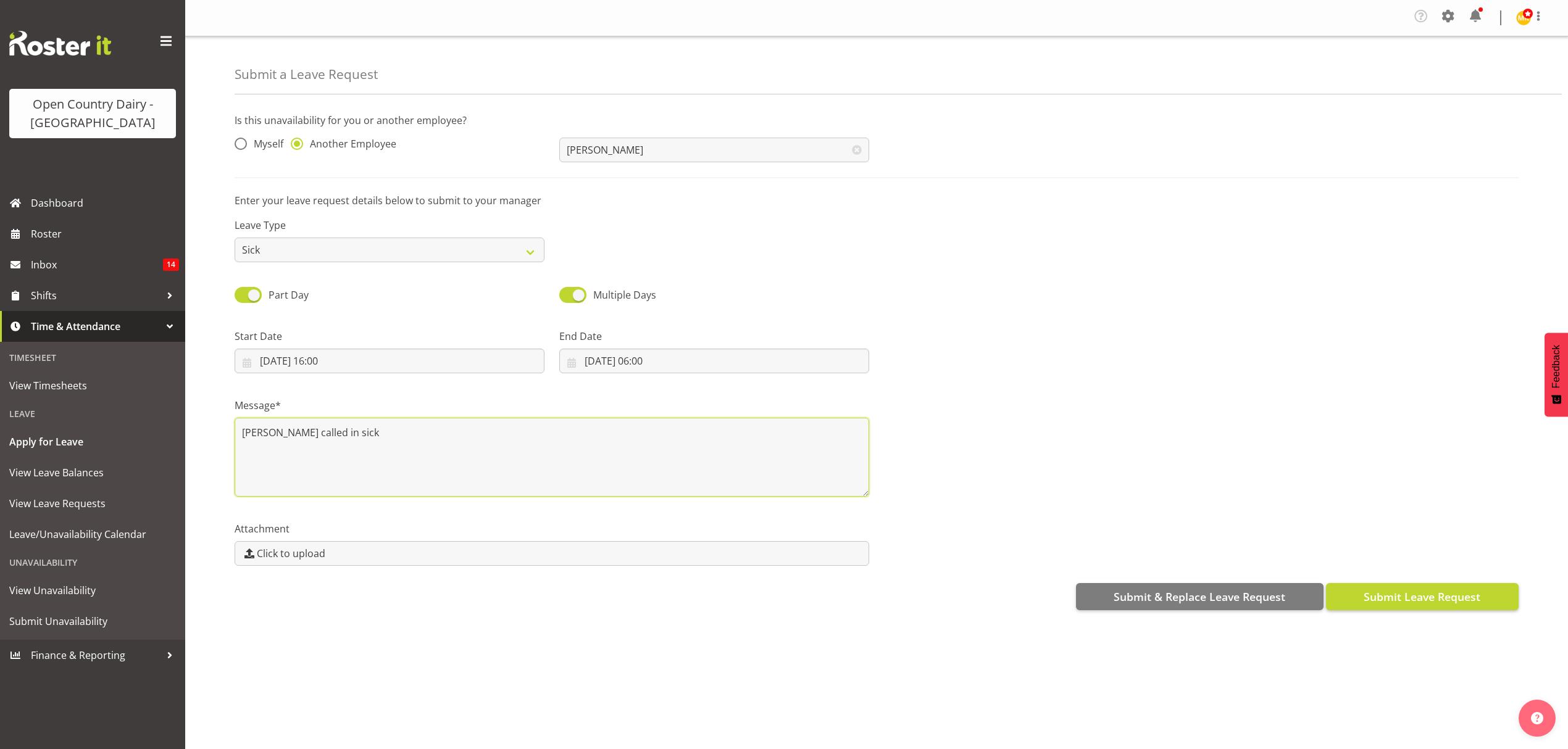
type textarea "Jason called in sick"
click at [1424, 591] on span "Submit Leave Request" at bounding box center [1422, 597] width 116 height 16
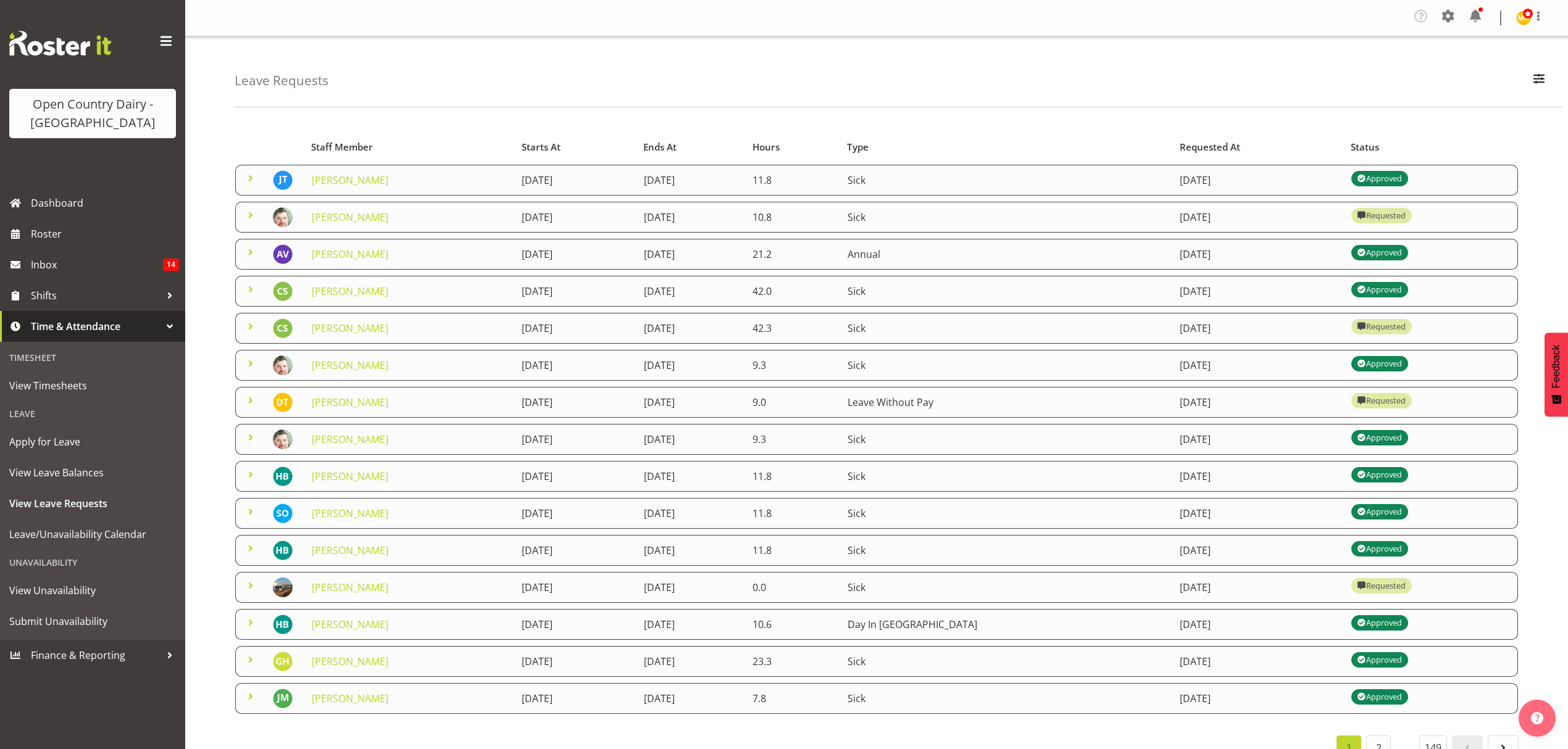
click at [253, 220] on span at bounding box center [250, 216] width 15 height 15
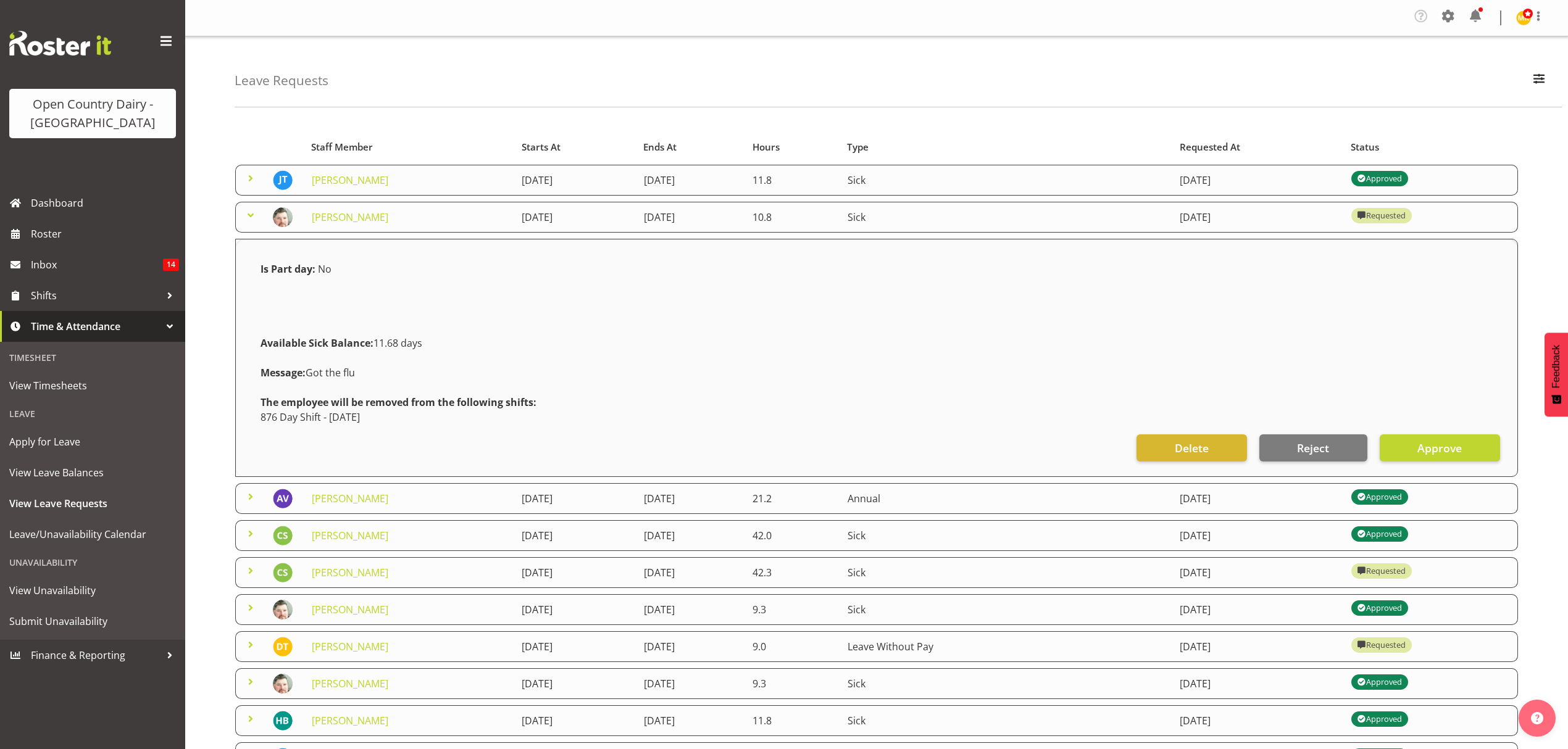
click at [254, 213] on span at bounding box center [250, 216] width 15 height 15
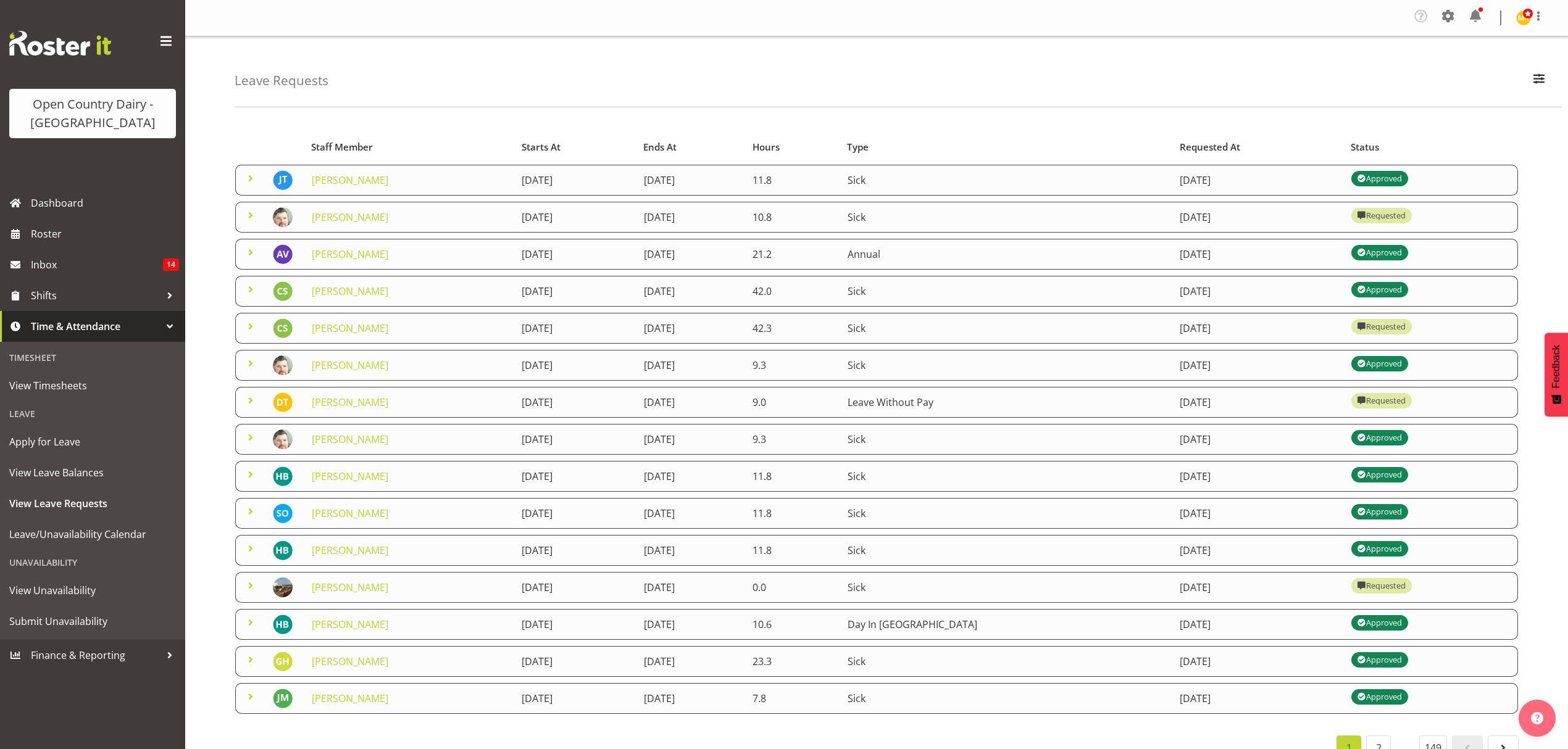
click at [252, 246] on span at bounding box center [250, 252] width 15 height 15
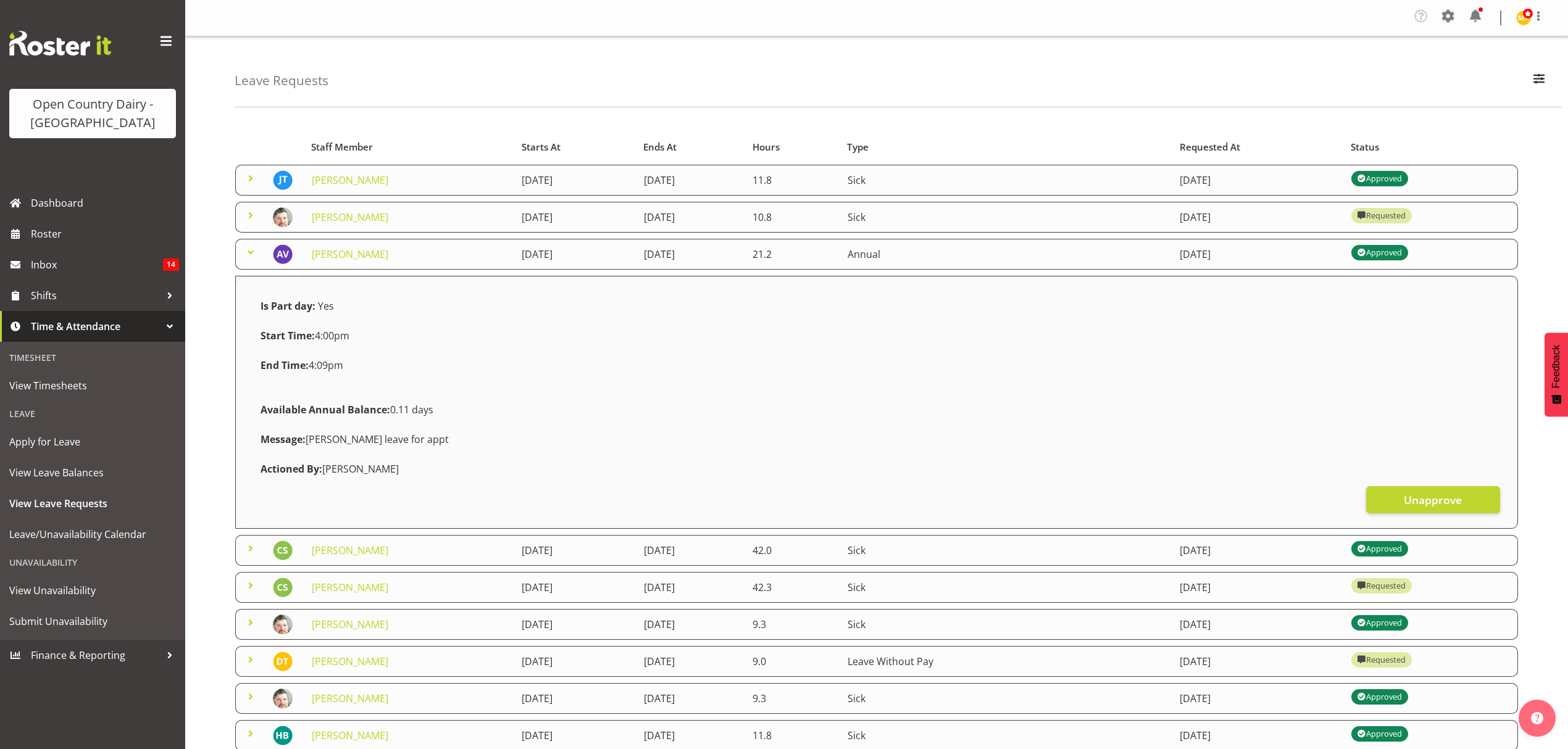
click at [252, 246] on span at bounding box center [250, 252] width 15 height 15
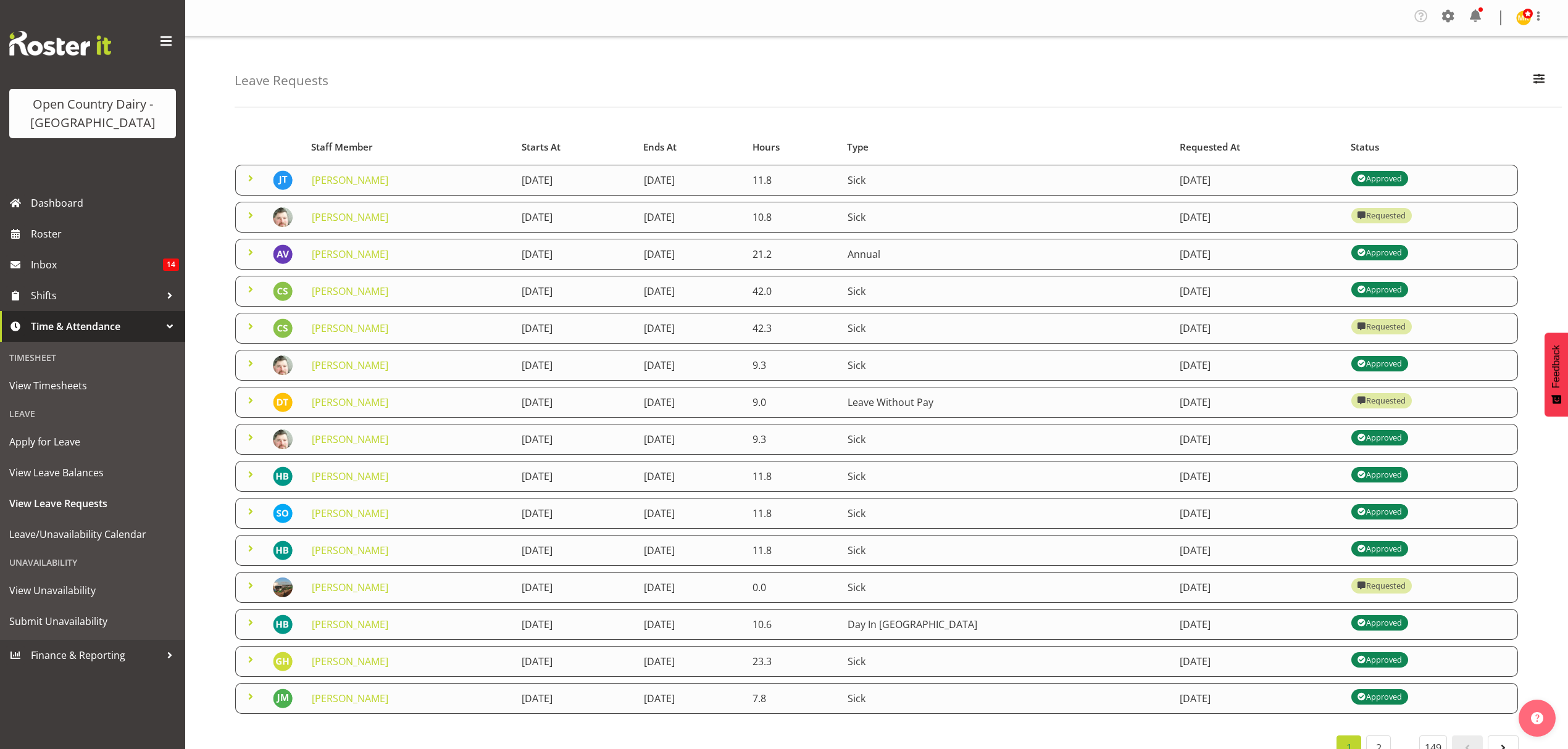
click at [254, 284] on span at bounding box center [250, 289] width 15 height 15
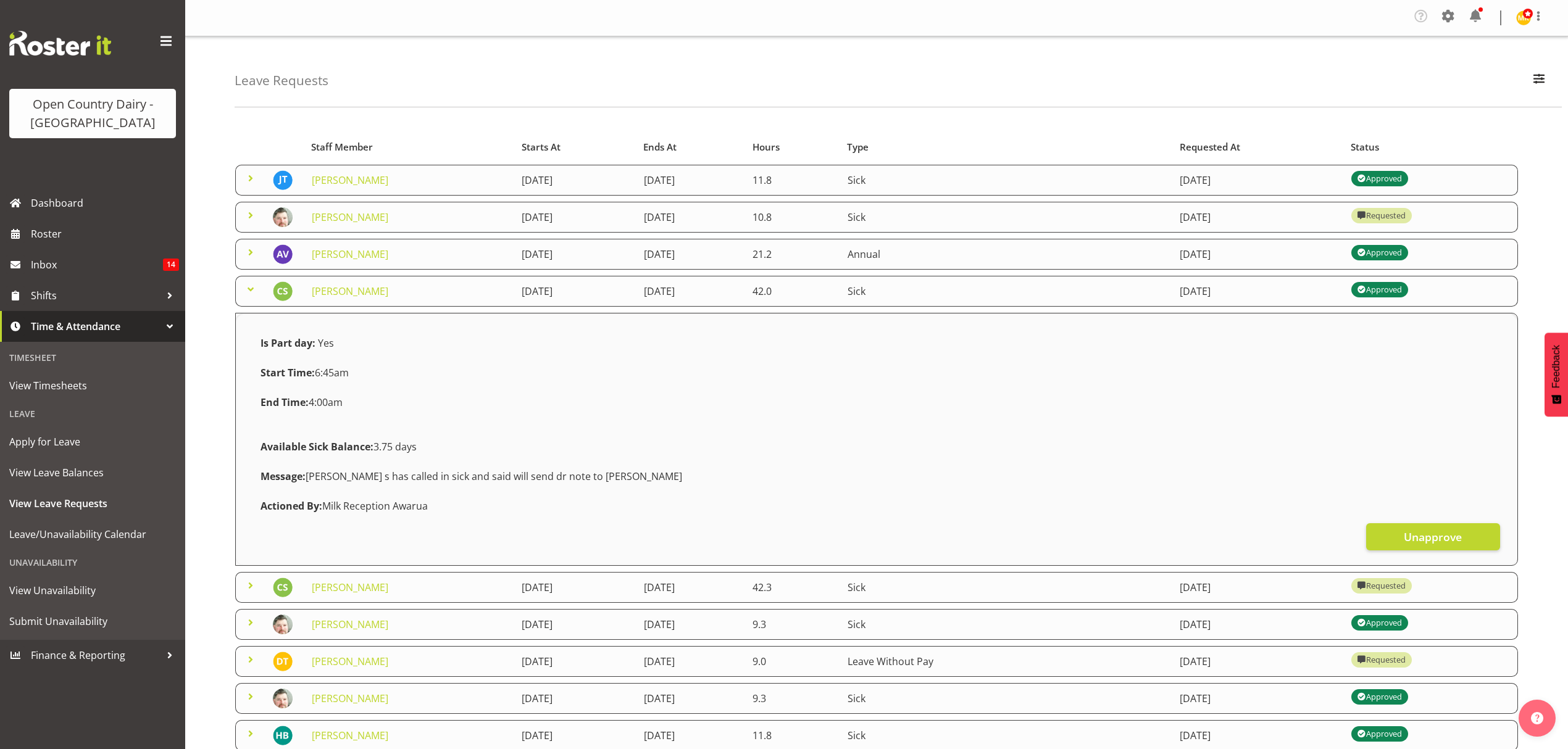
click at [252, 286] on span at bounding box center [250, 289] width 15 height 15
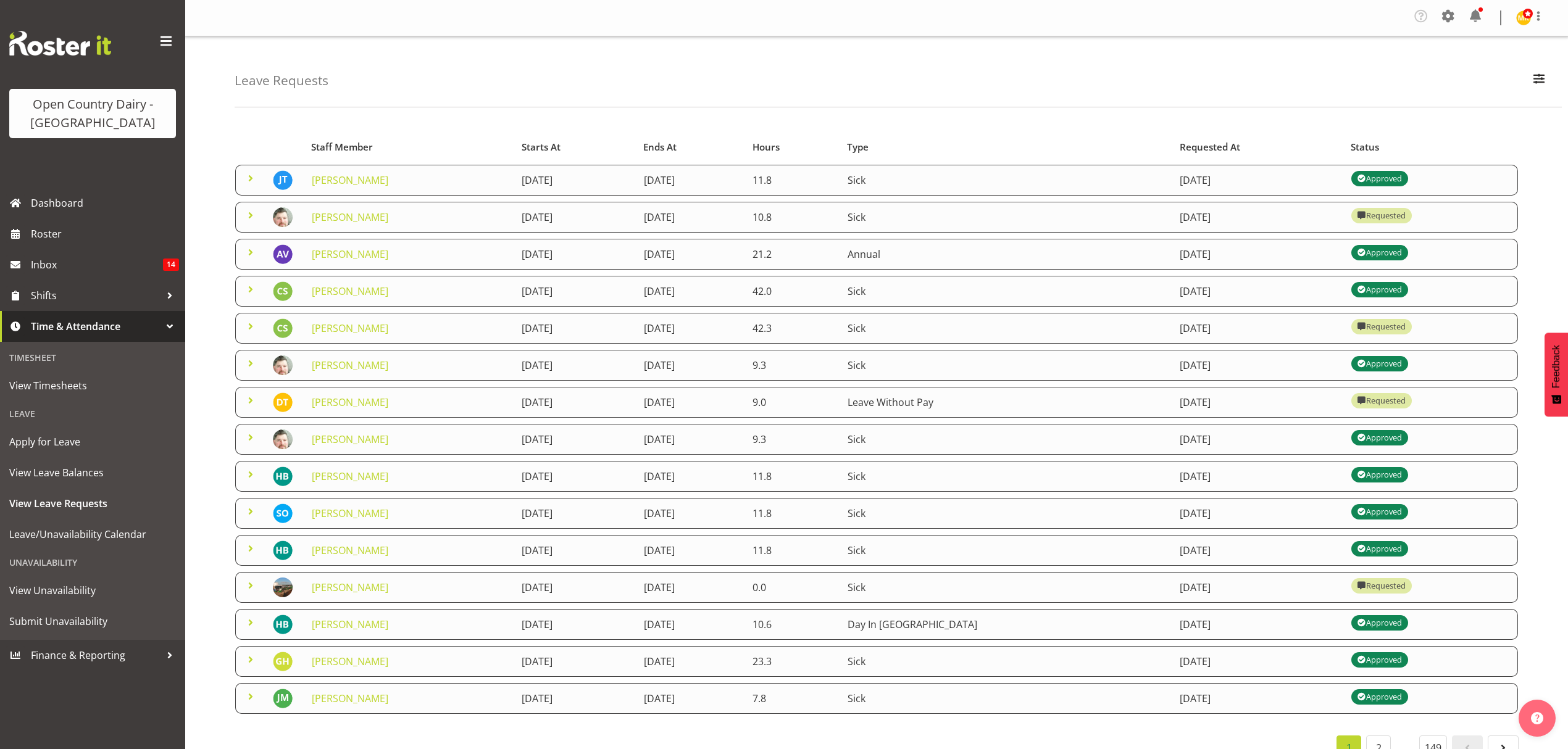
click at [253, 364] on span at bounding box center [250, 363] width 15 height 15
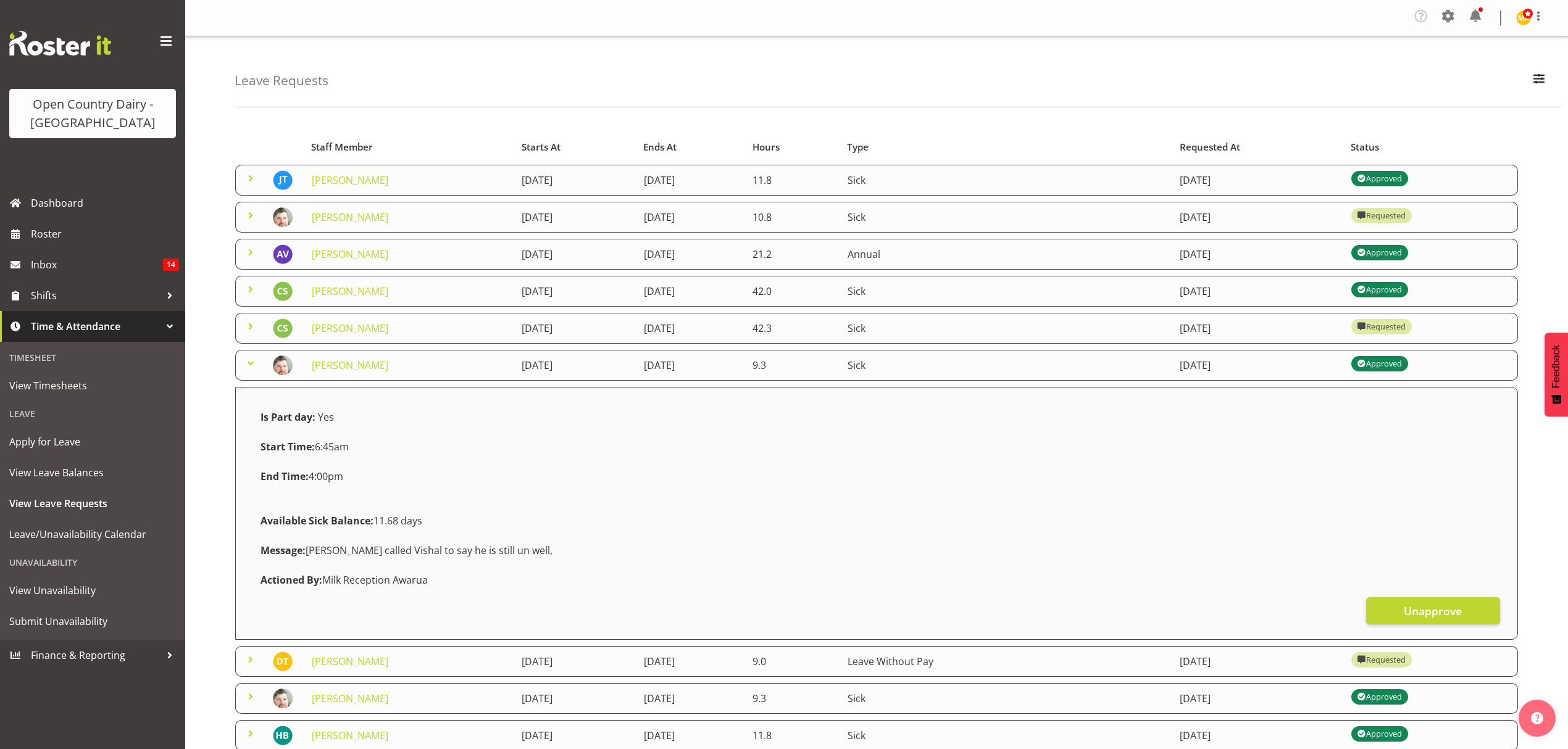
click at [253, 364] on span at bounding box center [250, 363] width 15 height 15
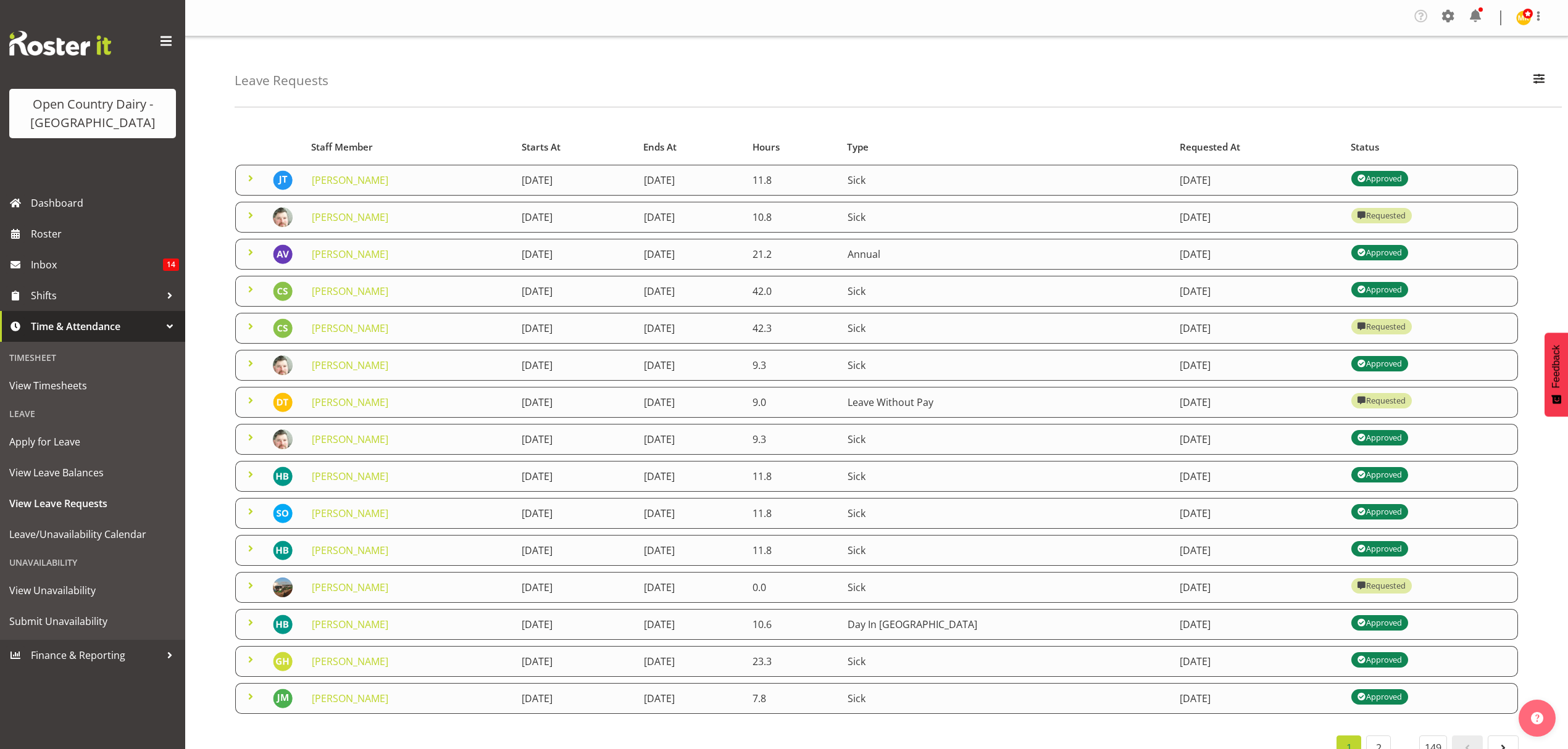
click at [250, 396] on span at bounding box center [250, 400] width 15 height 15
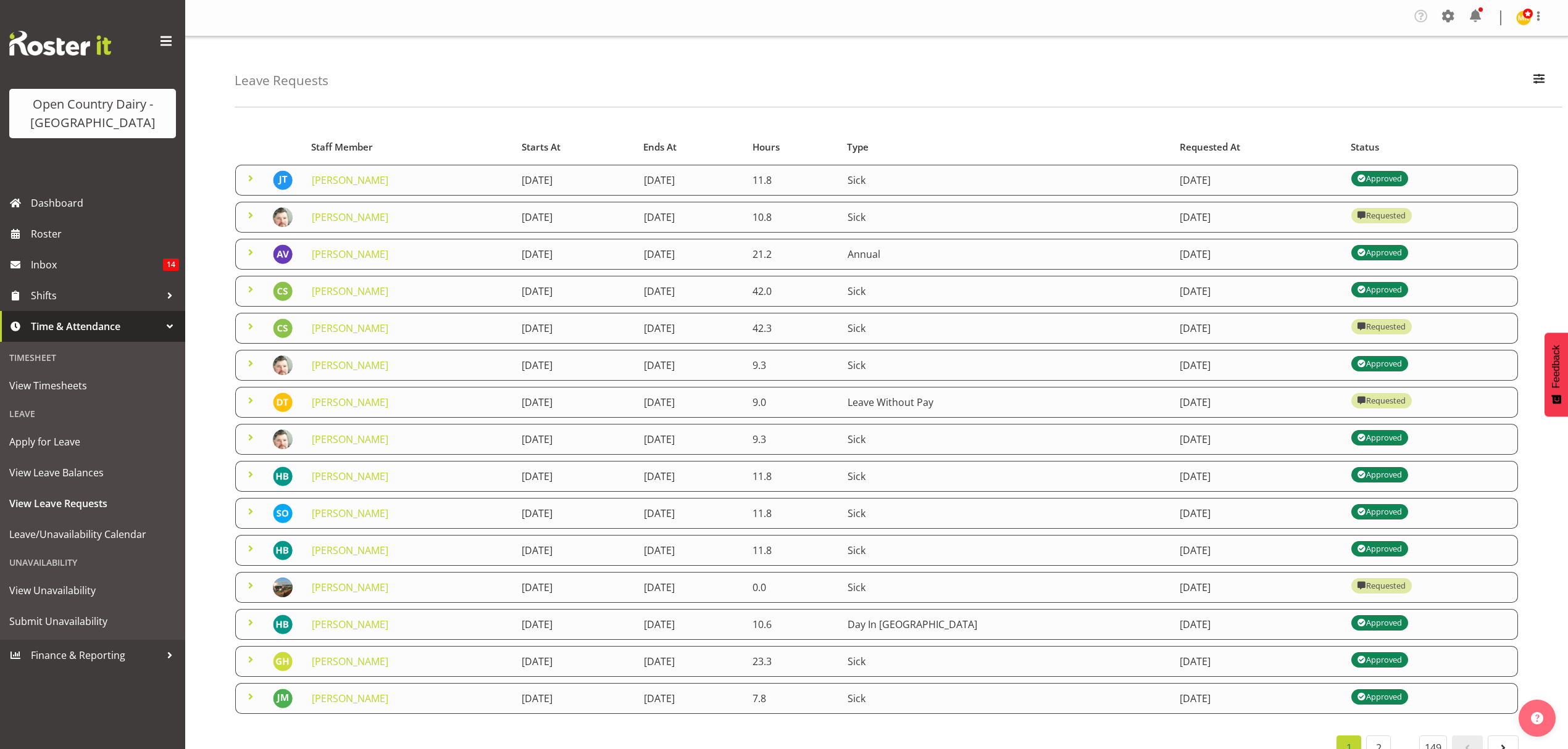
click at [250, 396] on span at bounding box center [250, 400] width 15 height 15
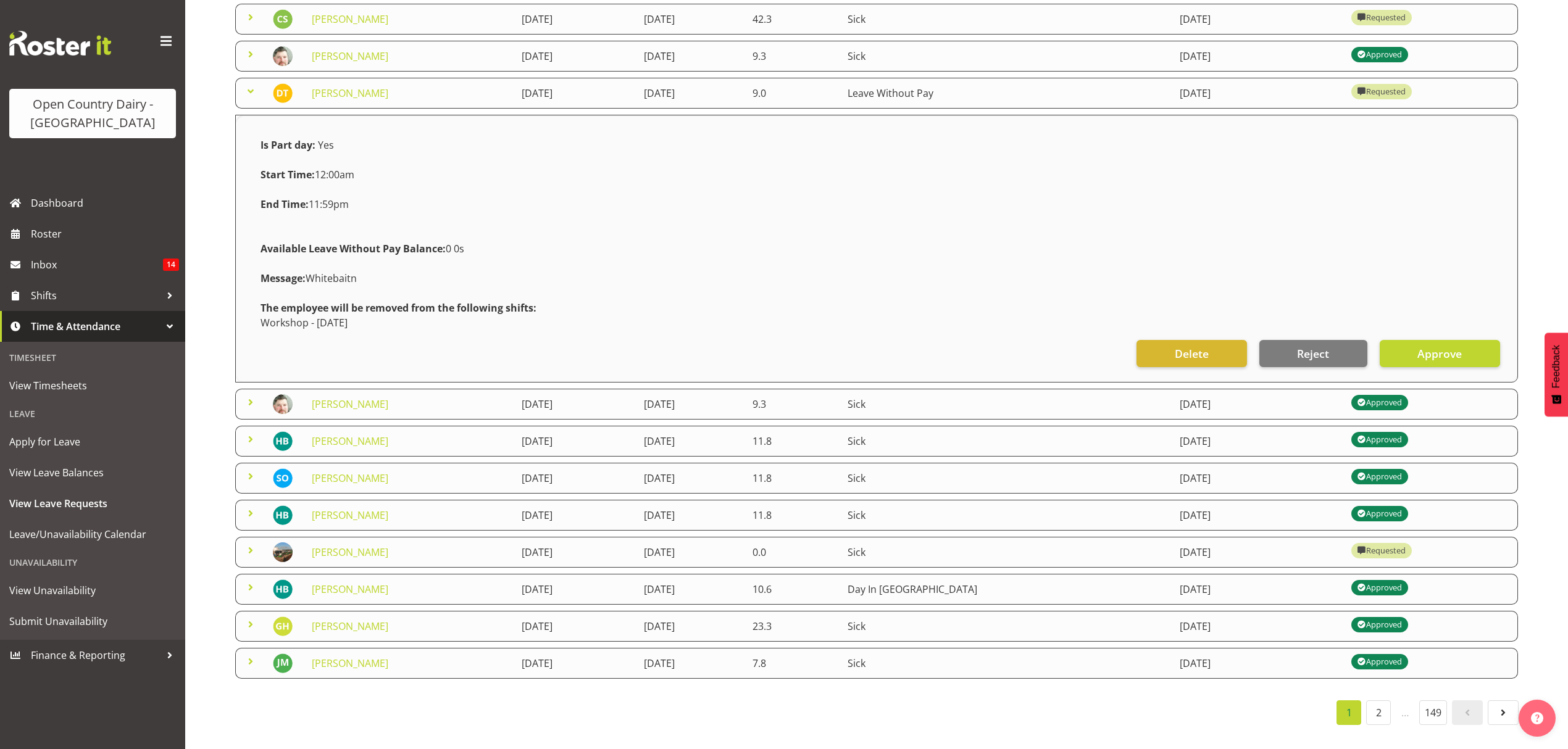
scroll to position [322, 0]
click at [250, 543] on span at bounding box center [250, 550] width 15 height 15
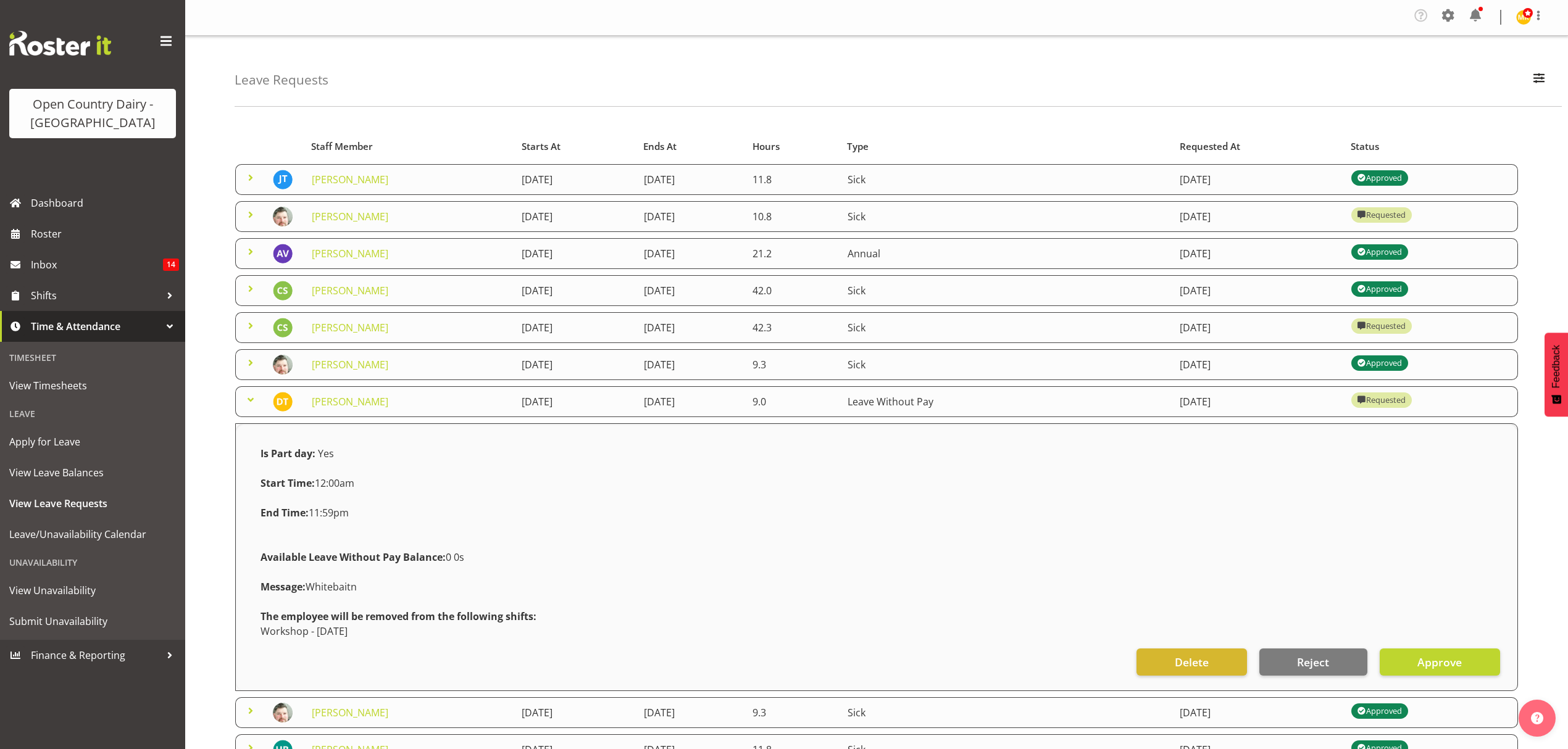
scroll to position [0, 0]
click at [52, 235] on span "Roster" at bounding box center [105, 233] width 148 height 18
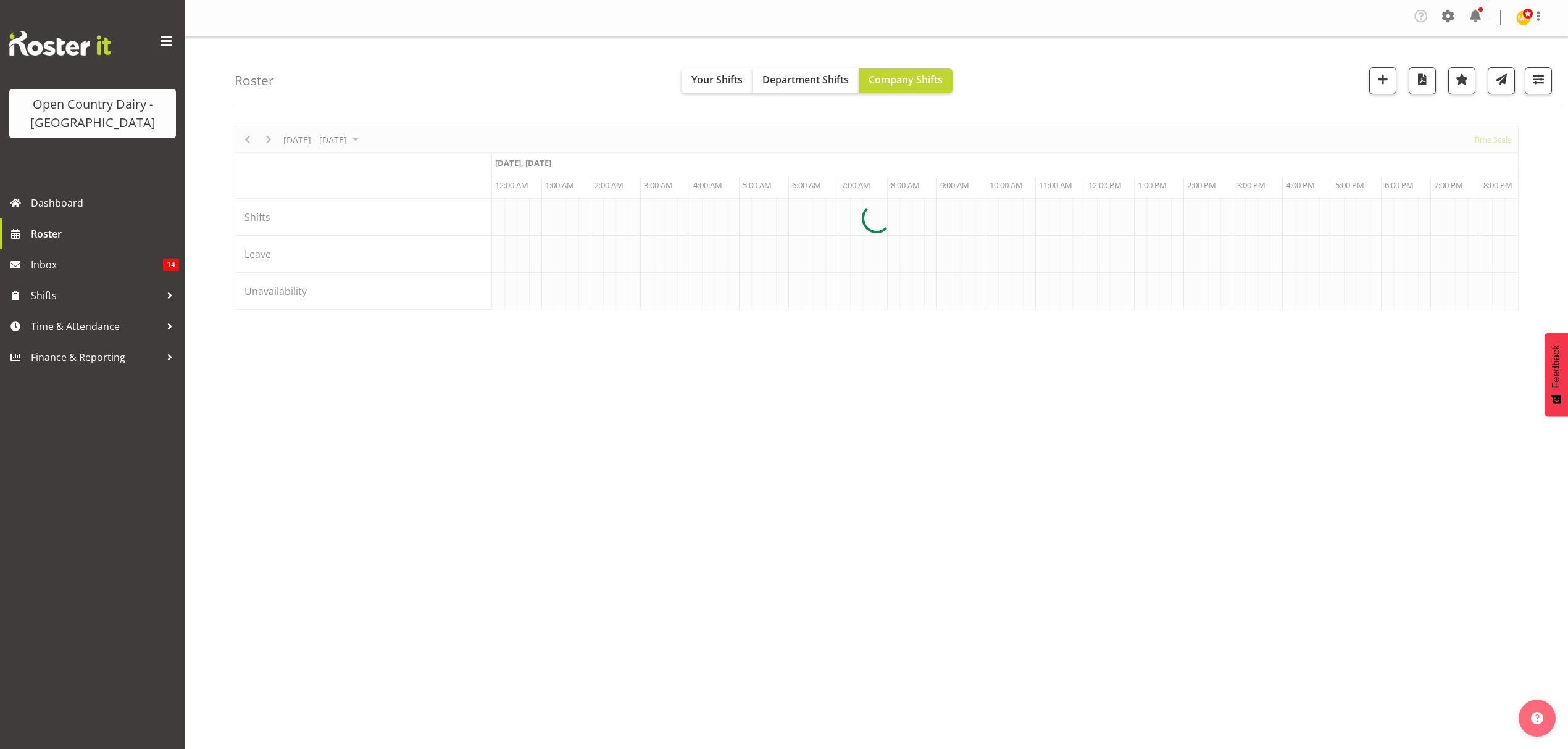
scroll to position [0, 2370]
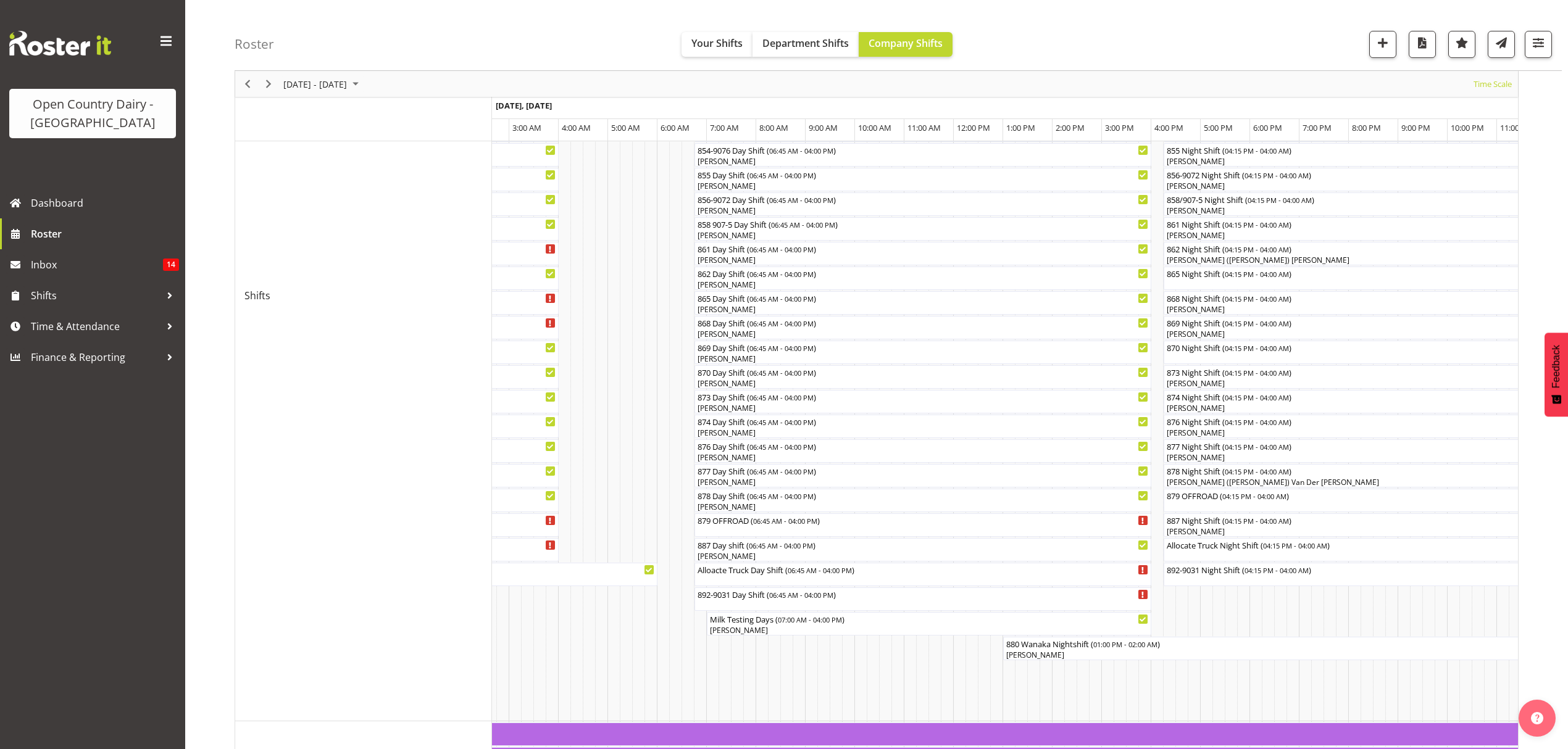
scroll to position [329, 0]
